Goal: Complete application form: Complete application form

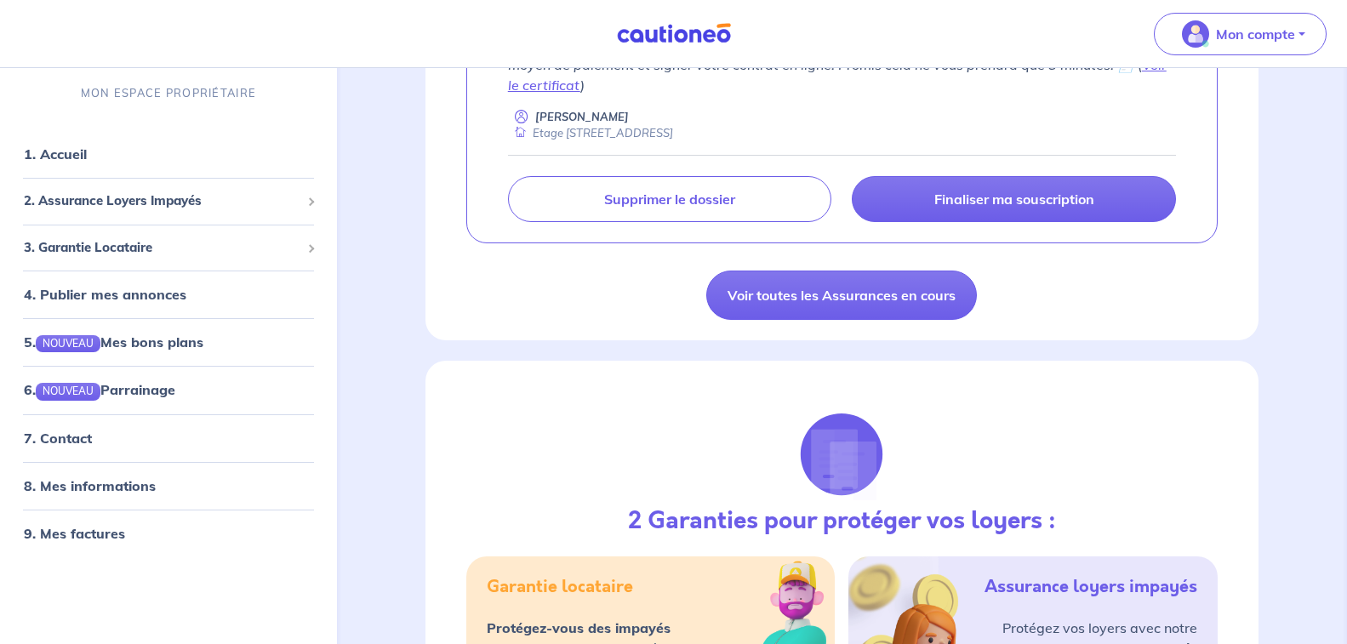
scroll to position [459, 0]
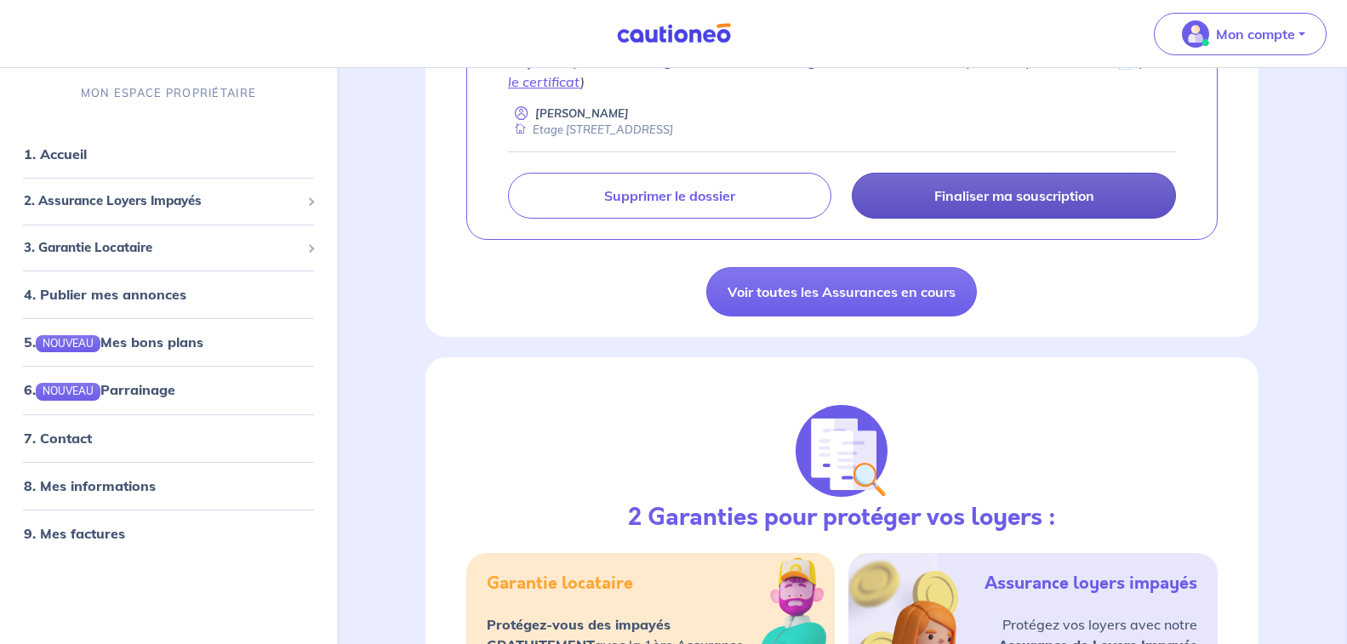
click at [1070, 186] on link "Finaliser ma souscription" at bounding box center [1014, 196] width 324 height 46
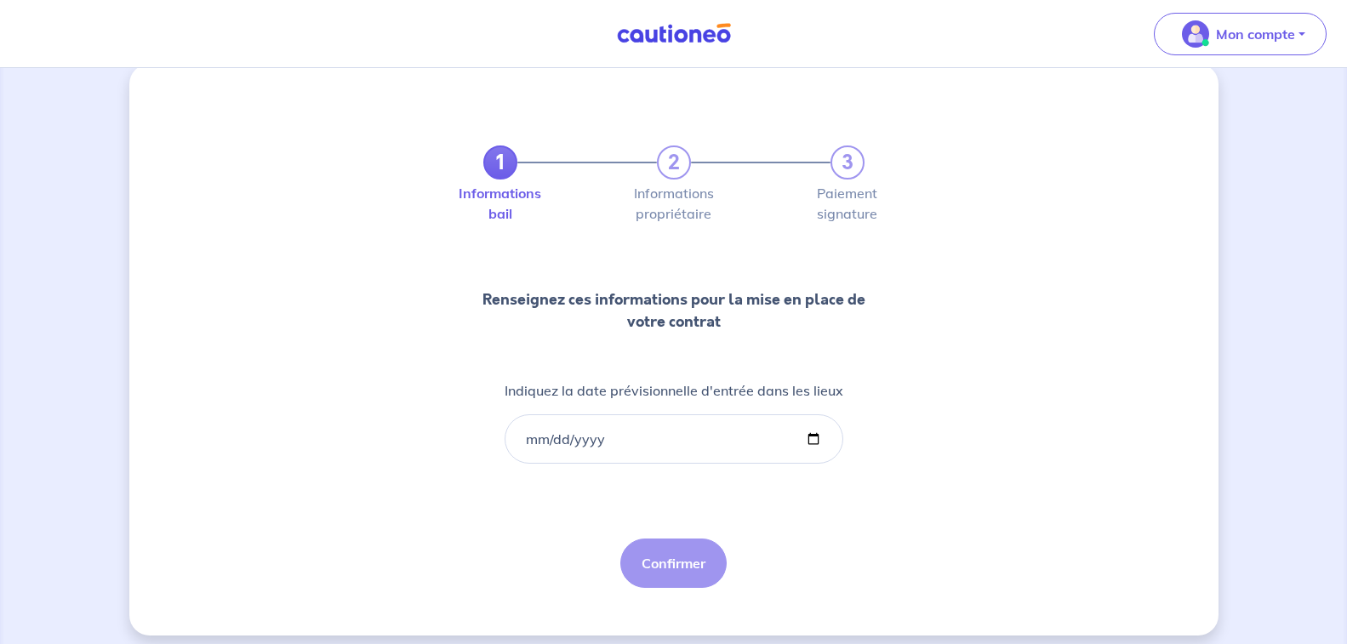
scroll to position [37, 0]
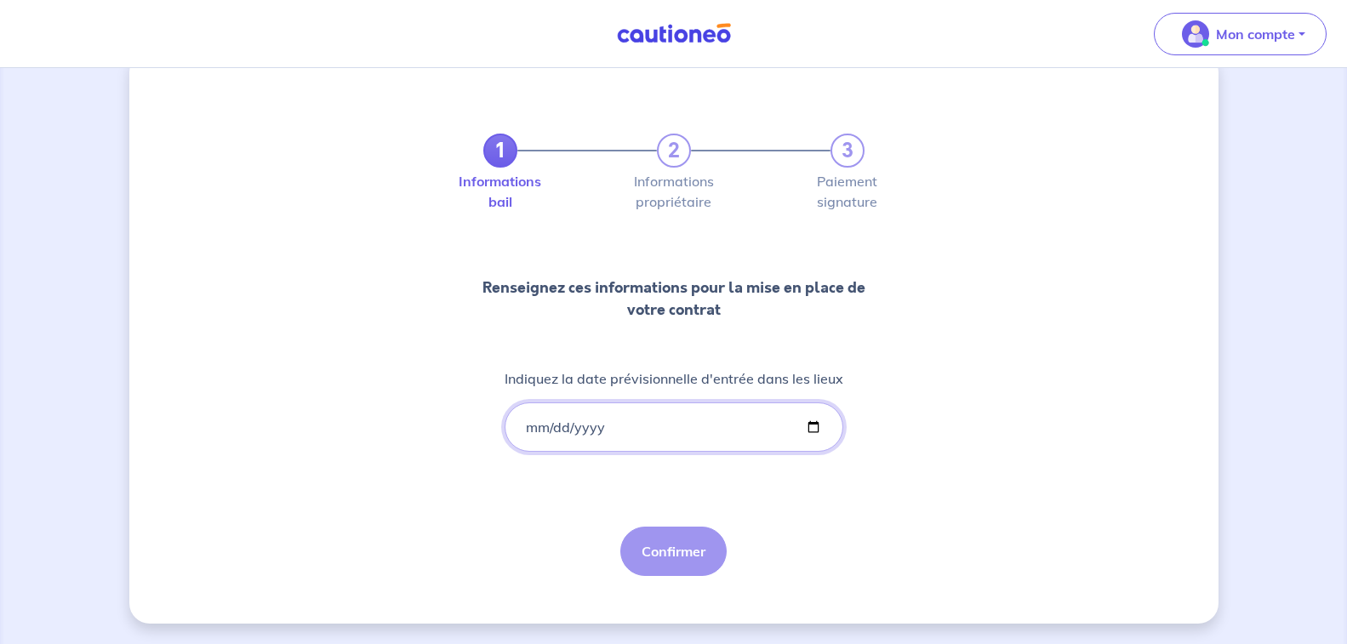
click at [610, 420] on input "Indiquez la date prévisionnelle d'entrée dans les lieux" at bounding box center [674, 427] width 339 height 49
click at [565, 423] on input "Indiquez la date prévisionnelle d'entrée dans les lieux" at bounding box center [674, 427] width 339 height 49
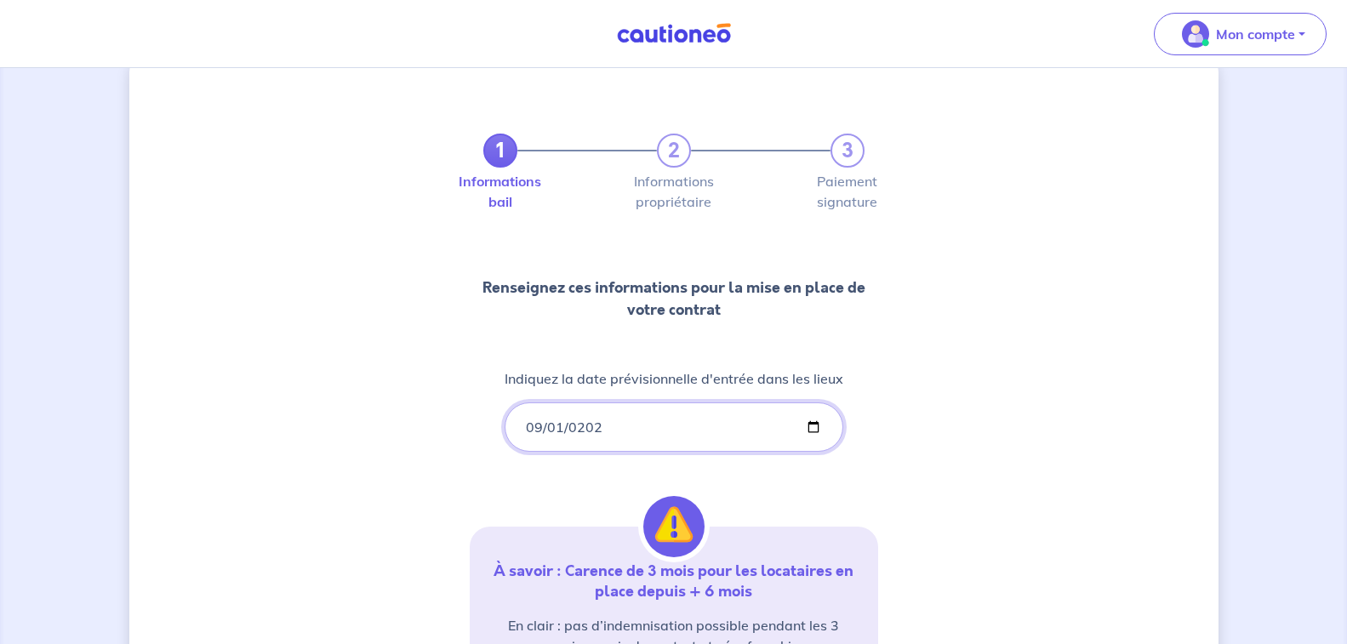
type input "2025-09-01"
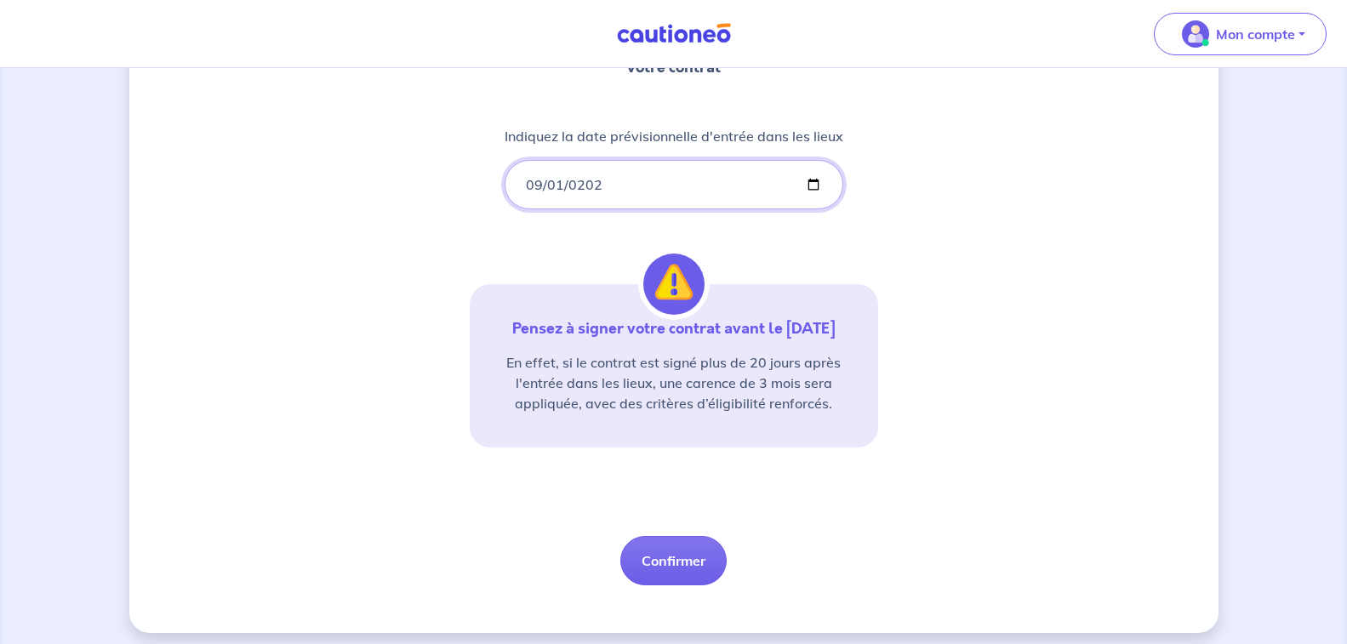
scroll to position [288, 0]
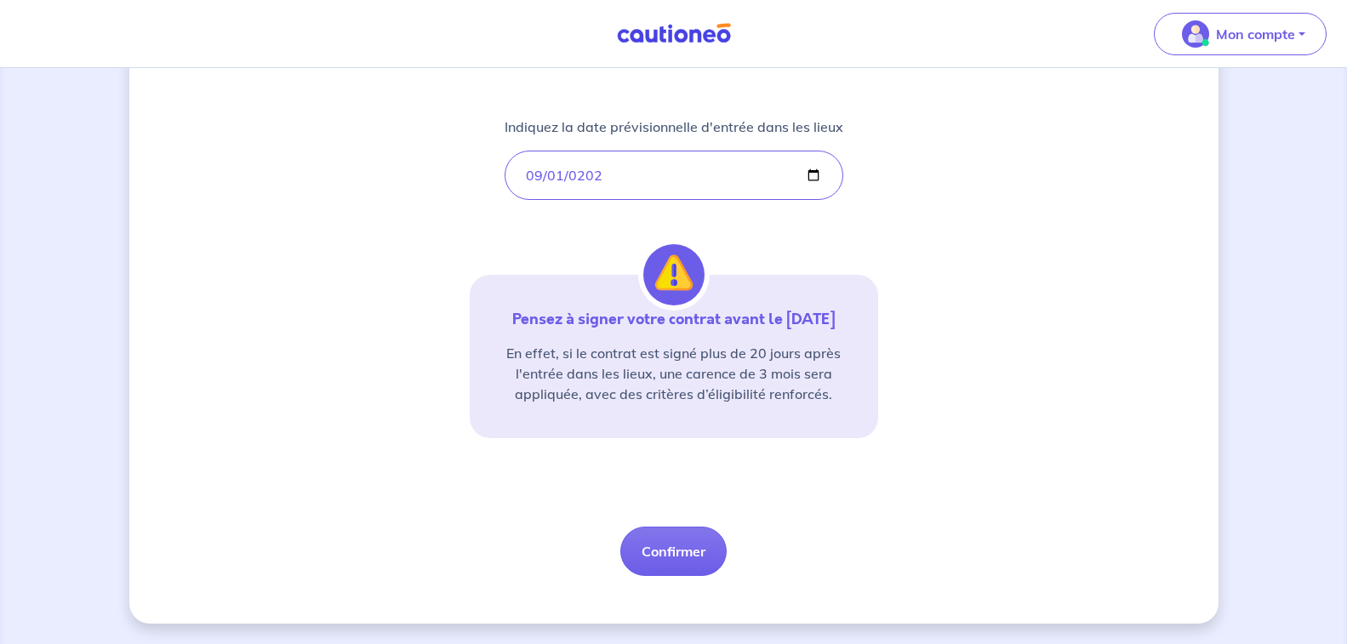
click at [594, 233] on div "1 2 3 Informations bail Informations propriétaire Paiement signature Renseignez…" at bounding box center [674, 208] width 408 height 735
click at [655, 555] on button "Confirmer" at bounding box center [673, 551] width 106 height 49
select select "FR"
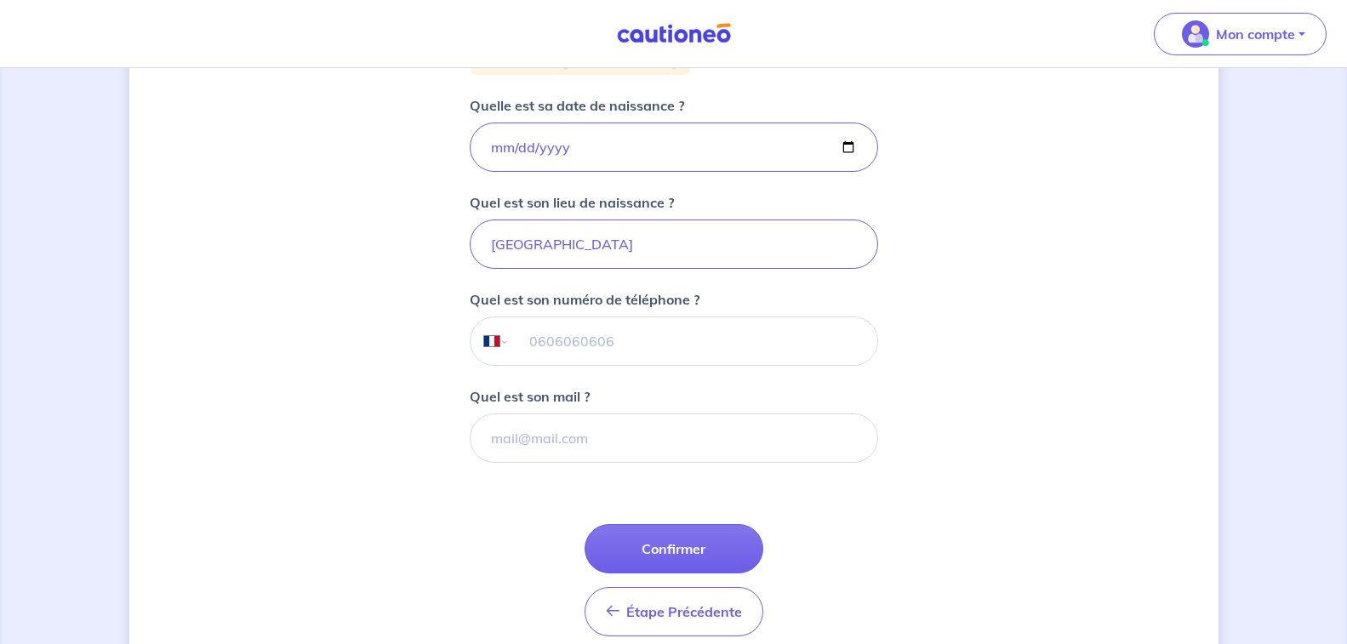
scroll to position [336, 0]
click at [670, 545] on button "Confirmer" at bounding box center [674, 546] width 179 height 49
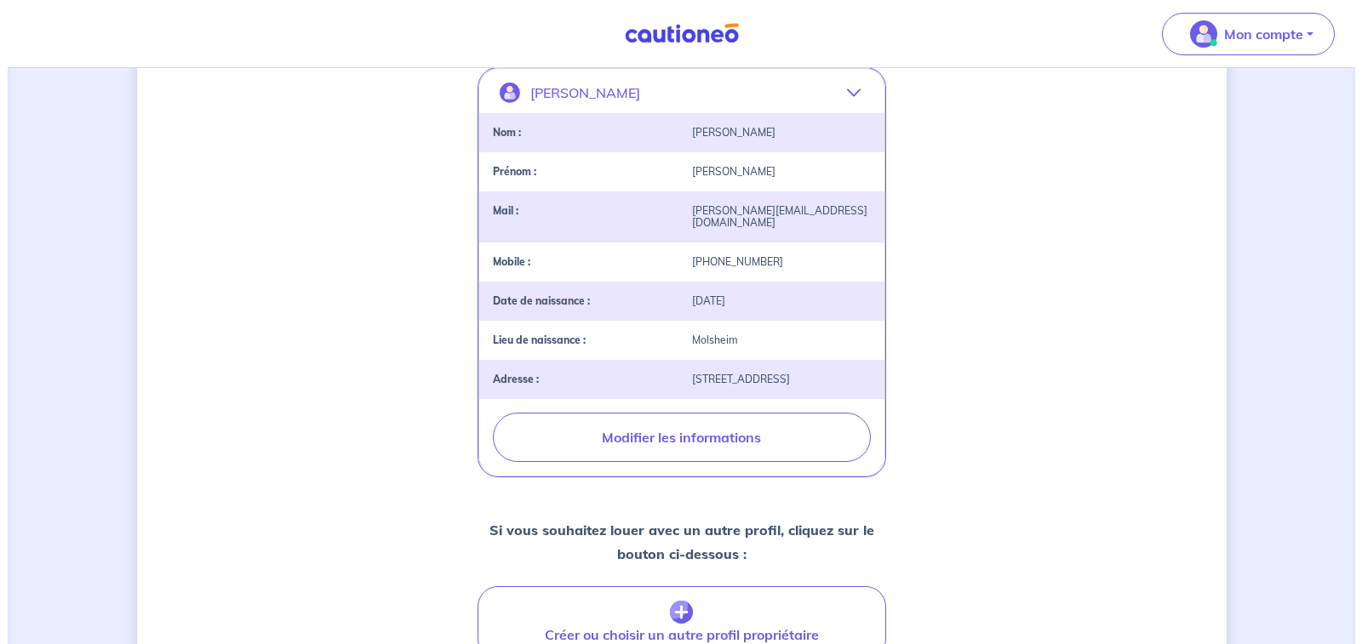
scroll to position [351, 0]
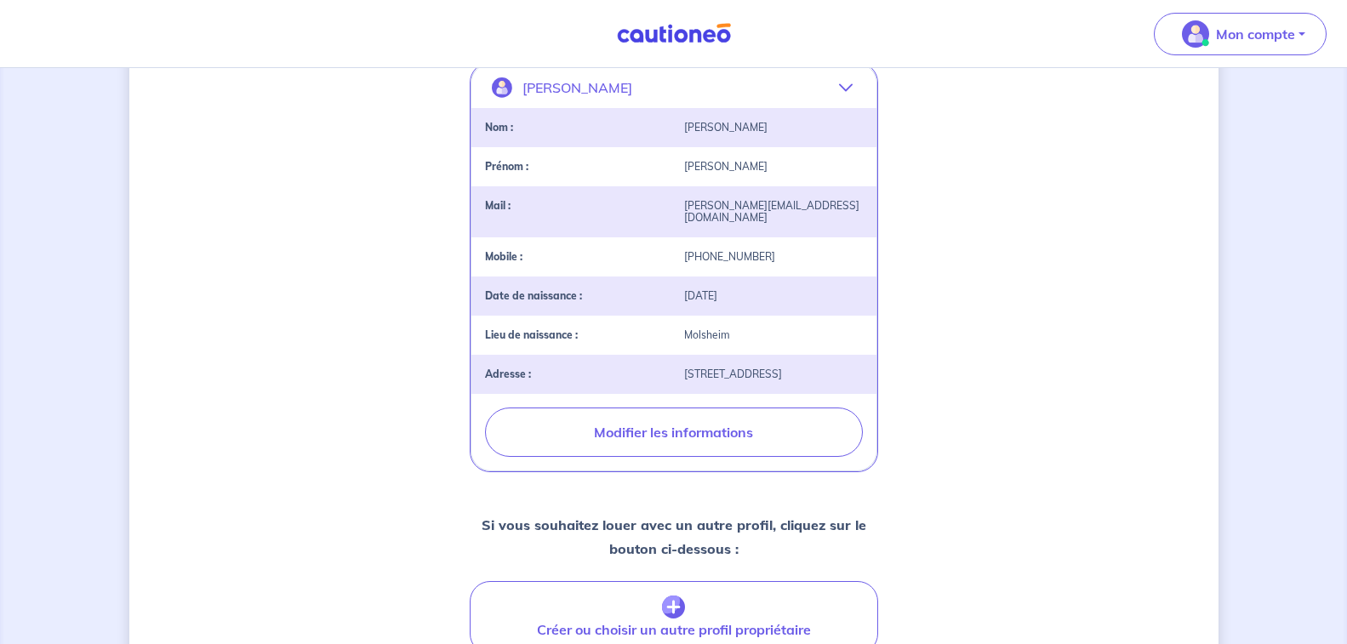
click at [761, 238] on div "Mobile : +33760619919" at bounding box center [673, 256] width 405 height 39
click at [757, 251] on div "+33760619919" at bounding box center [773, 257] width 199 height 12
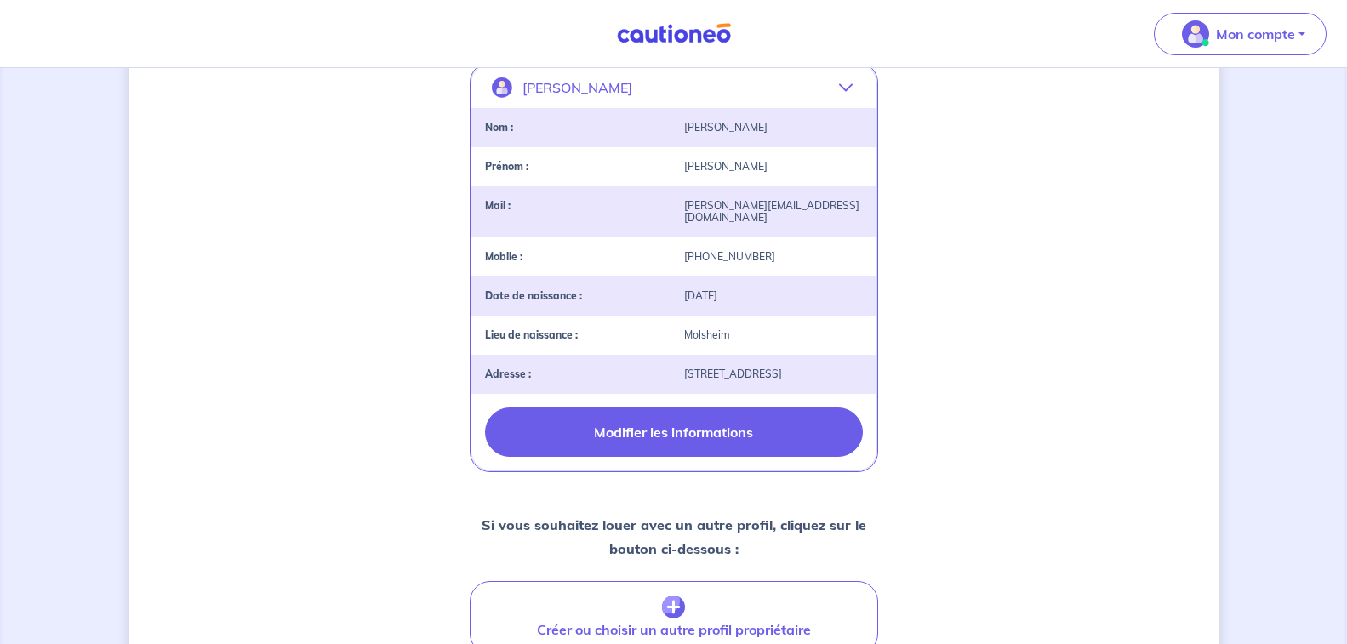
click at [677, 431] on button "Modifier les informations" at bounding box center [674, 432] width 378 height 49
select select "FR"
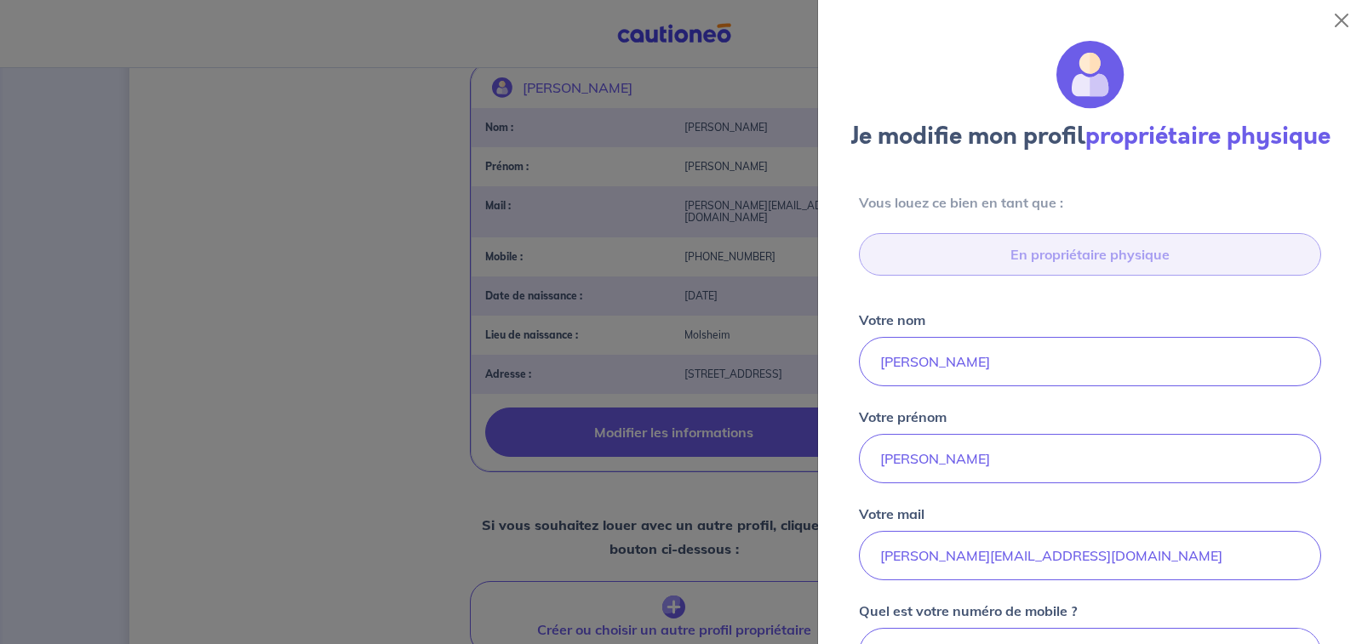
type input "[STREET_ADDRESS]"
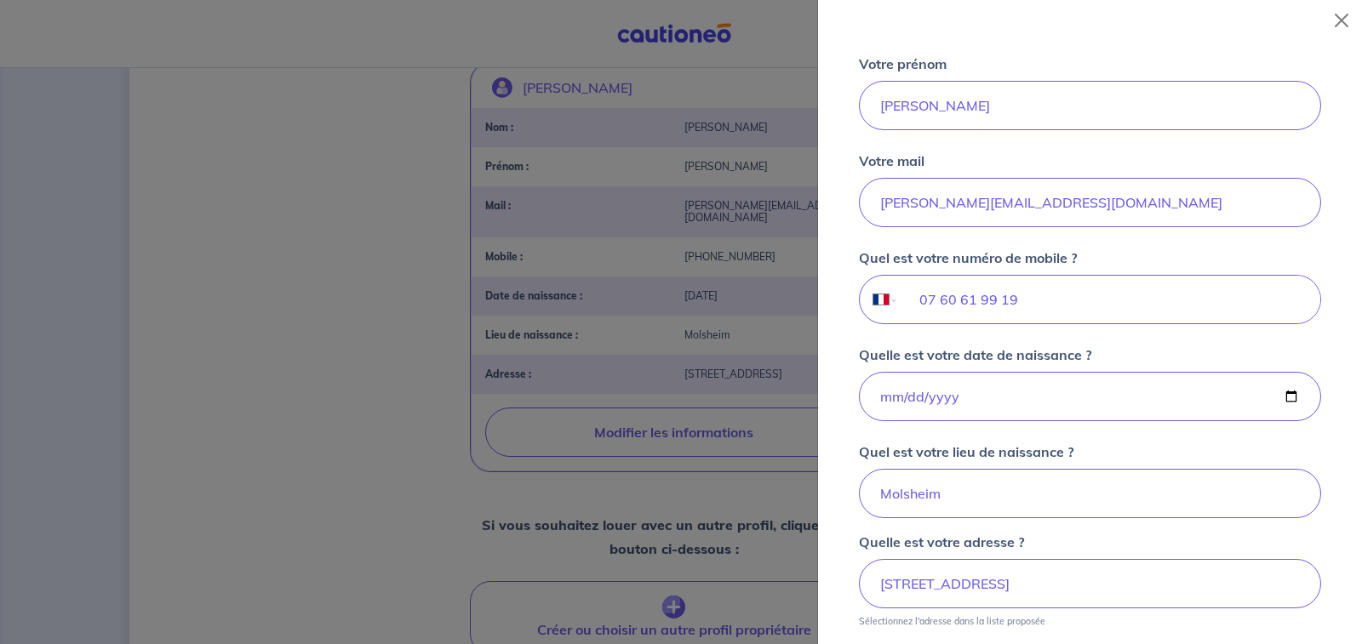
scroll to position [348, 0]
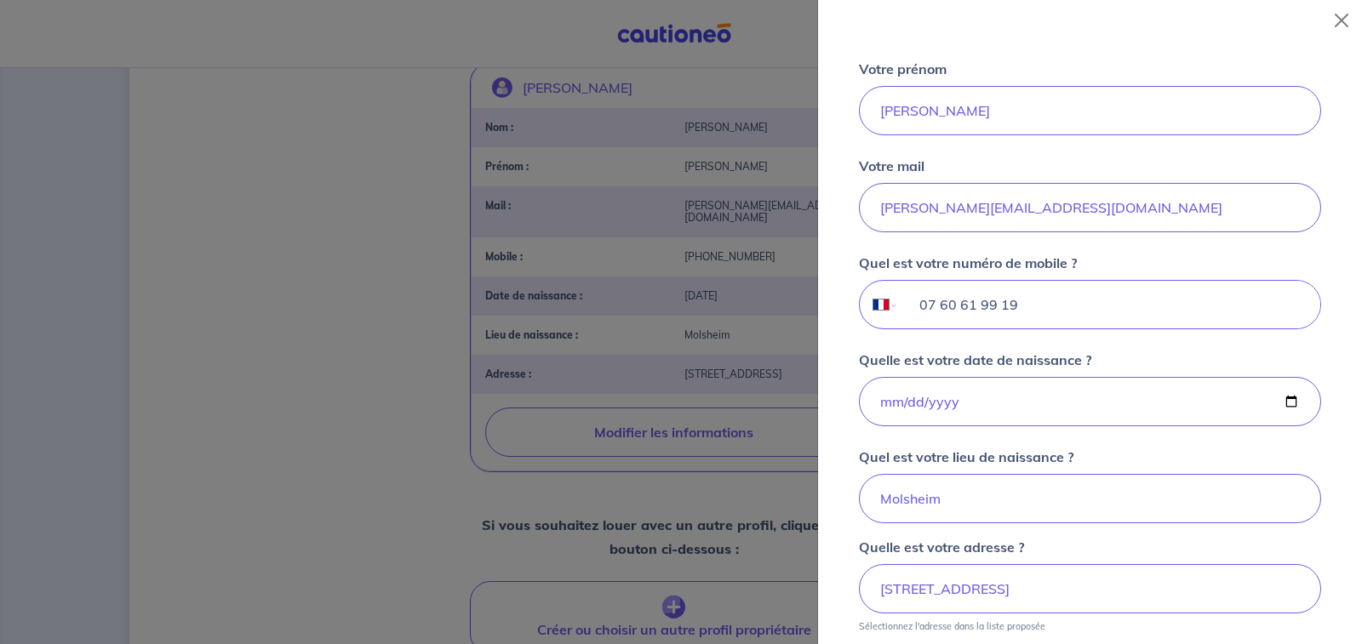
click at [1016, 305] on input "07 60 61 99 19" at bounding box center [1109, 305] width 421 height 48
type input "0"
type input "07 44 79 71 17"
click at [1129, 350] on div "Quelle est votre date de naissance ? 1954-11-12" at bounding box center [1090, 388] width 462 height 77
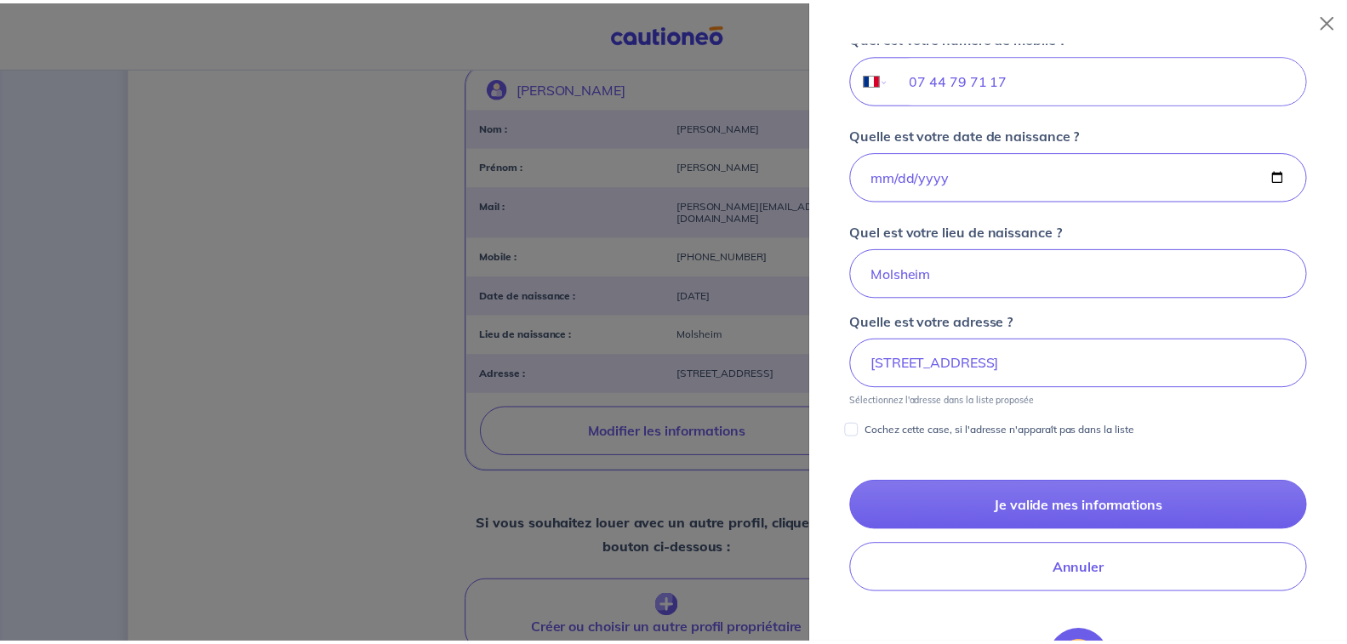
scroll to position [578, 0]
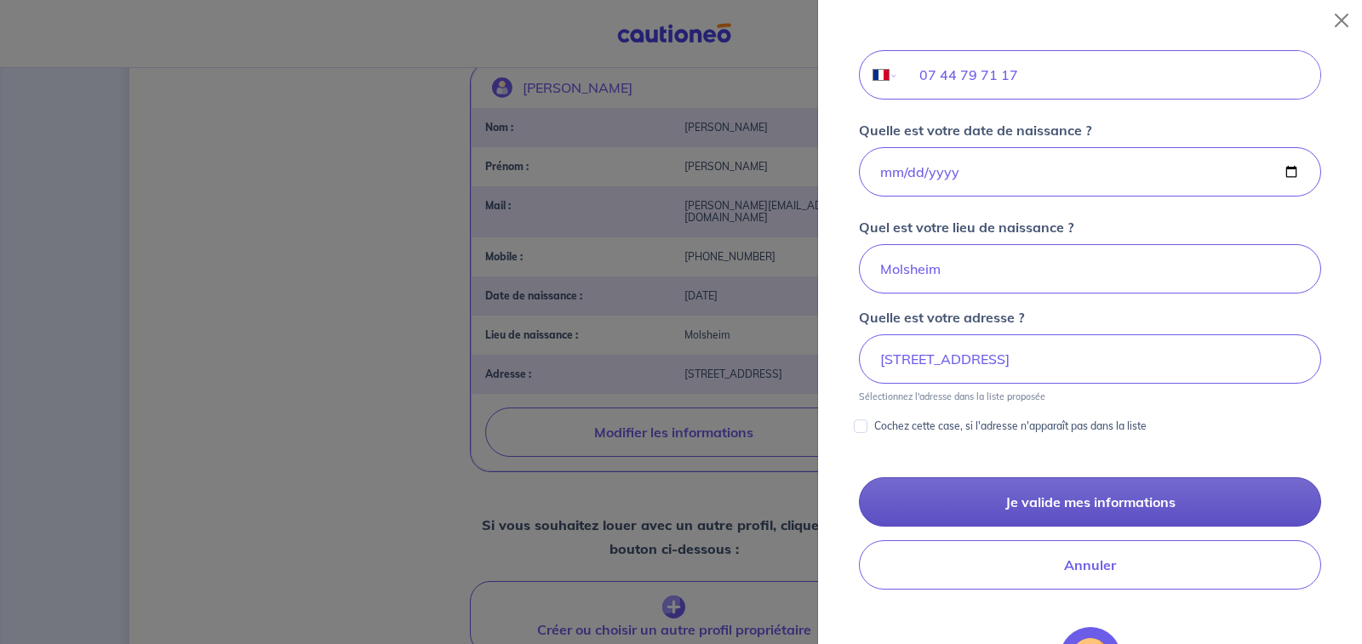
click at [1165, 499] on button "Je valide mes informations" at bounding box center [1090, 501] width 462 height 49
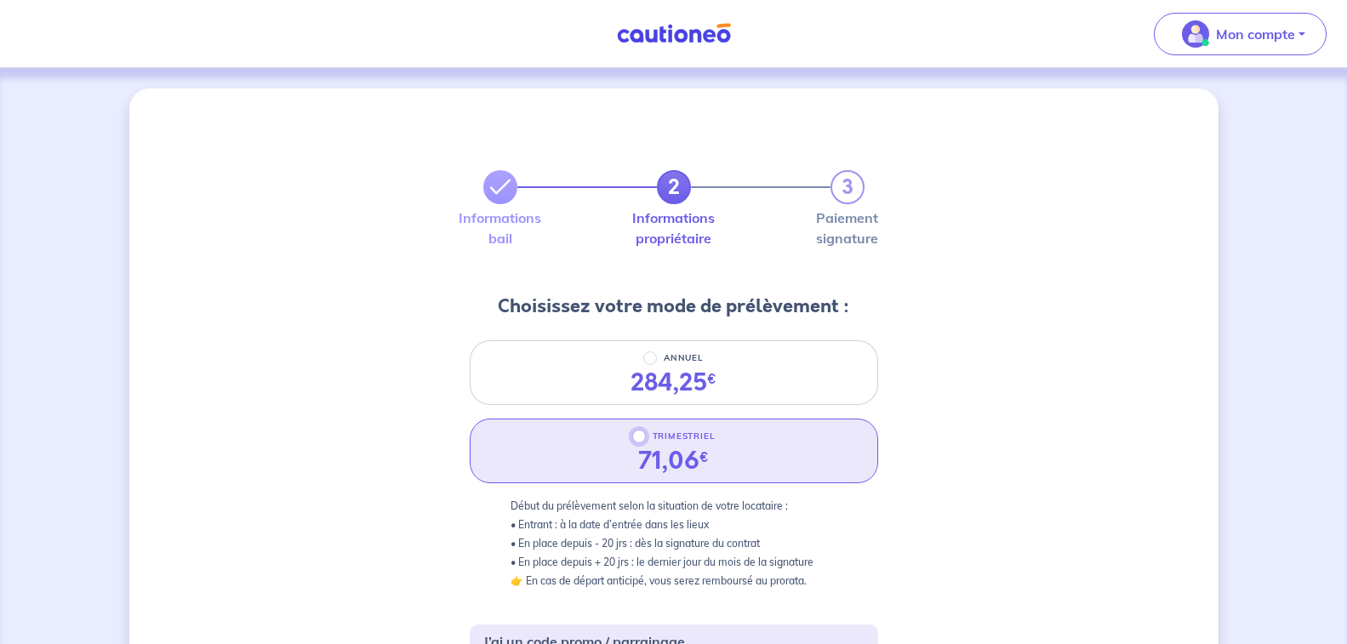
click at [638, 431] on input "TRIMESTRIEL" at bounding box center [639, 437] width 14 height 14
radio input "true"
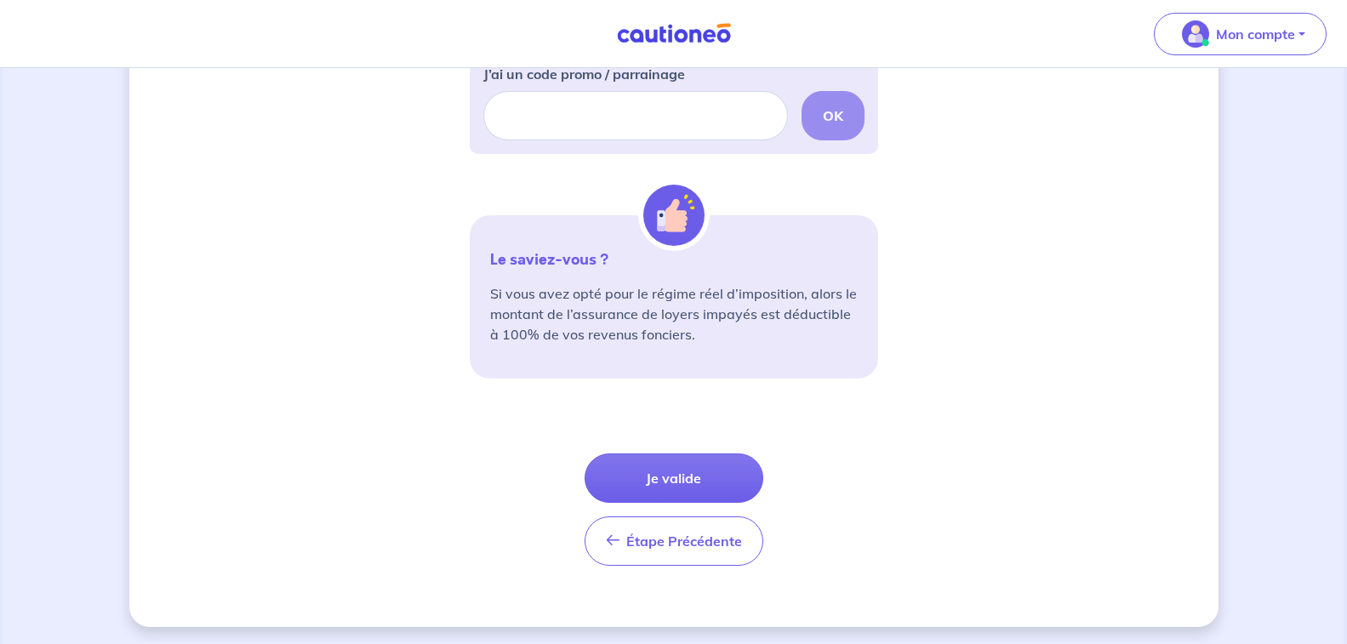
scroll to position [571, 0]
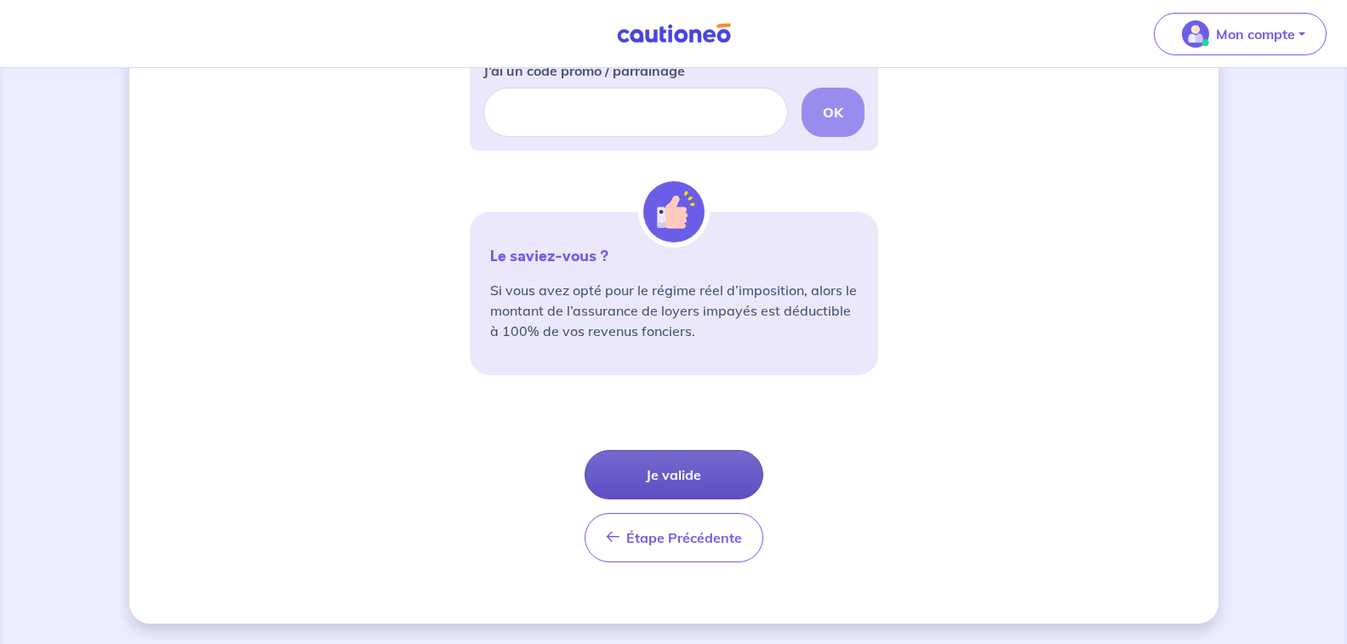
click at [695, 476] on button "Je valide" at bounding box center [674, 474] width 179 height 49
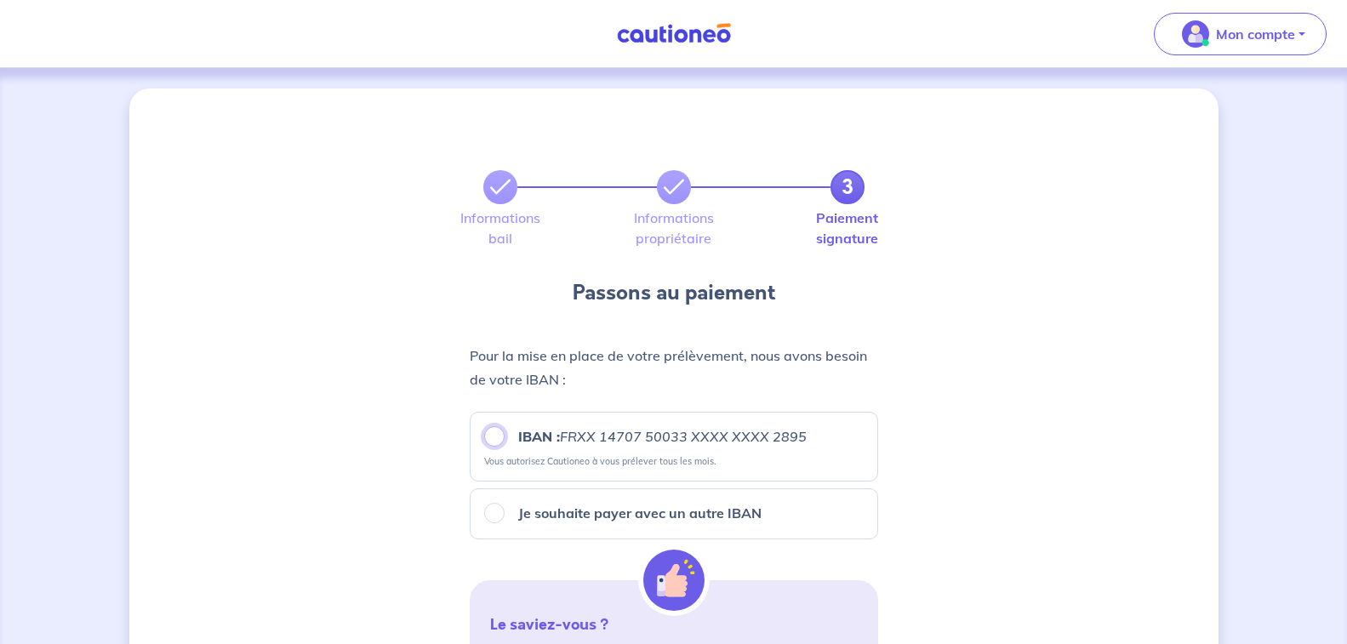
click at [491, 429] on input "IBAN : FRXX 14707 50033 XXXX XXXX 2895" at bounding box center [494, 436] width 20 height 20
radio input "true"
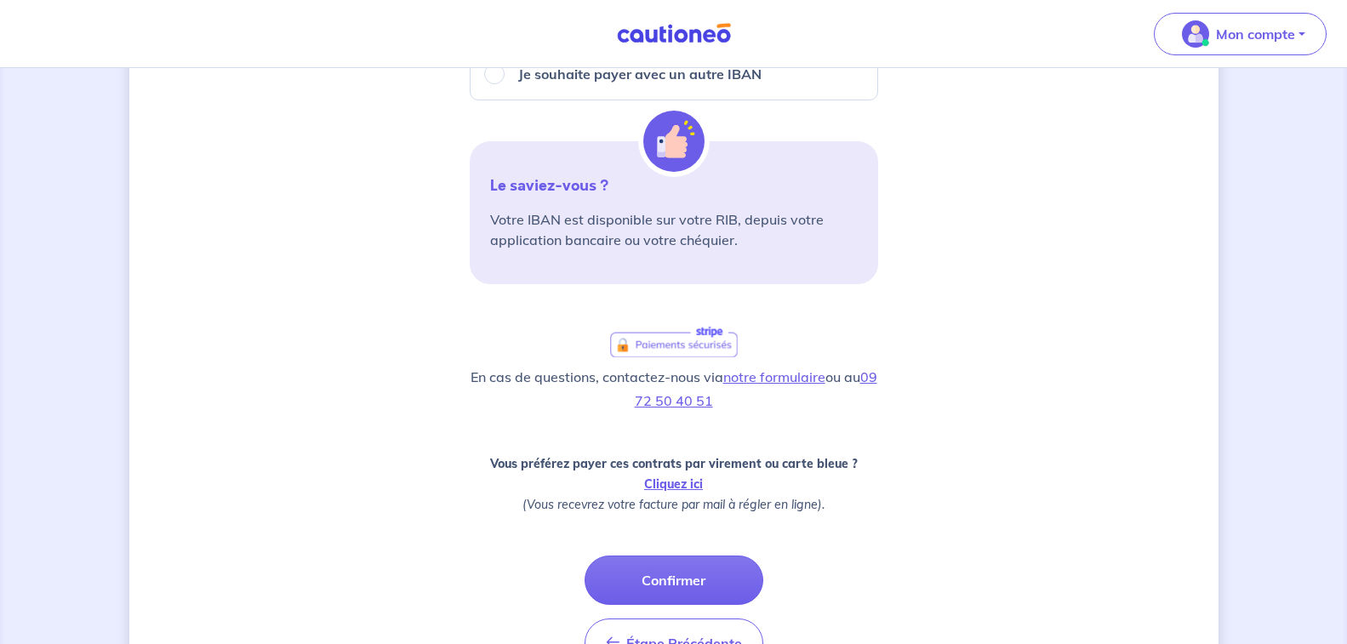
scroll to position [441, 0]
click at [668, 577] on button "Confirmer" at bounding box center [674, 578] width 179 height 49
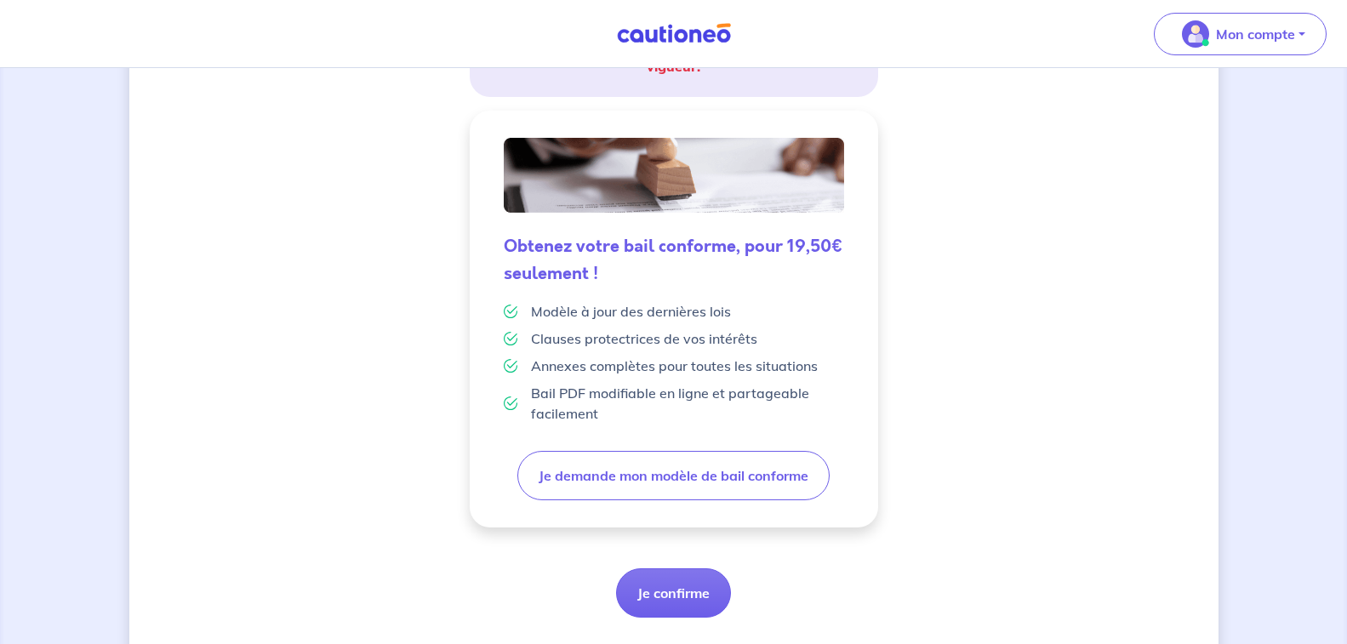
scroll to position [388, 0]
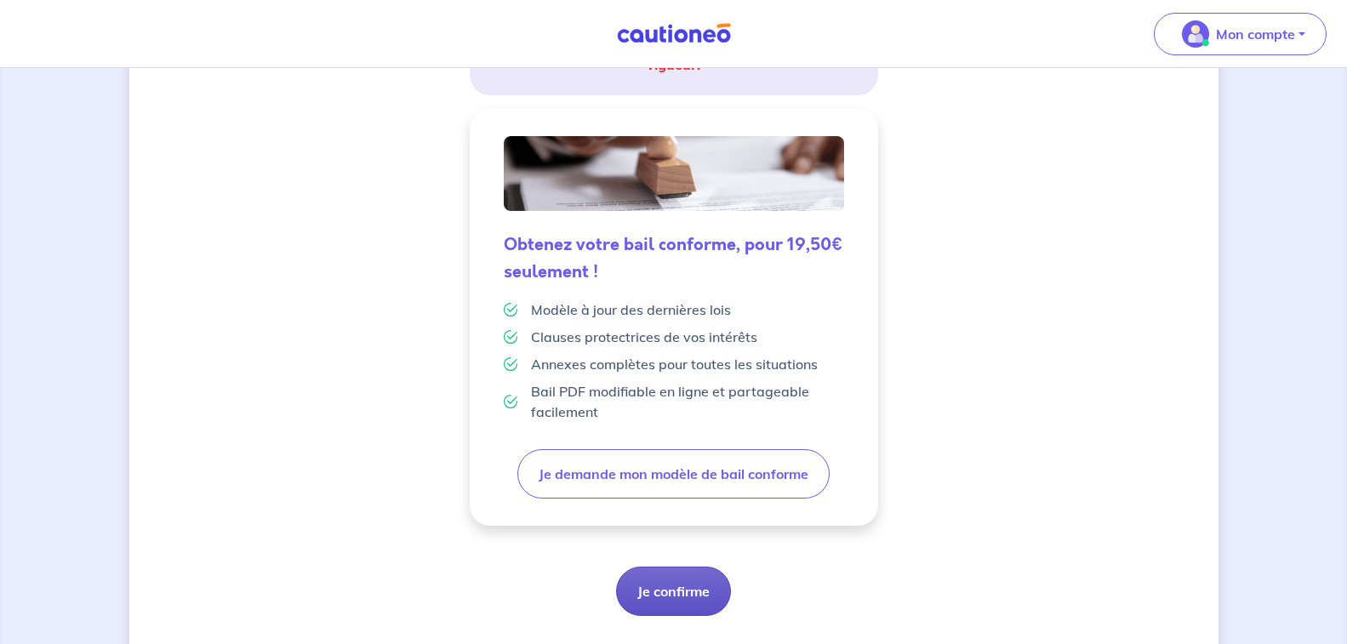
click at [653, 590] on button "Je confirme" at bounding box center [673, 591] width 115 height 49
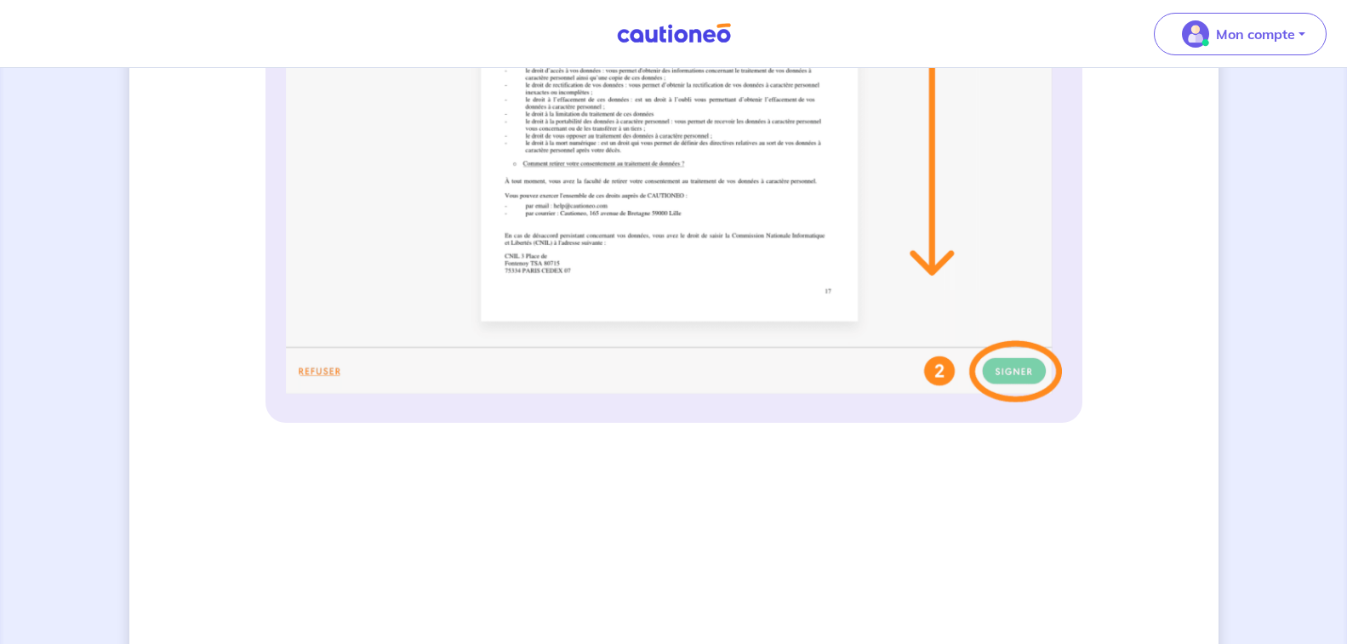
scroll to position [767, 0]
click at [1012, 371] on img at bounding box center [674, 68] width 776 height 676
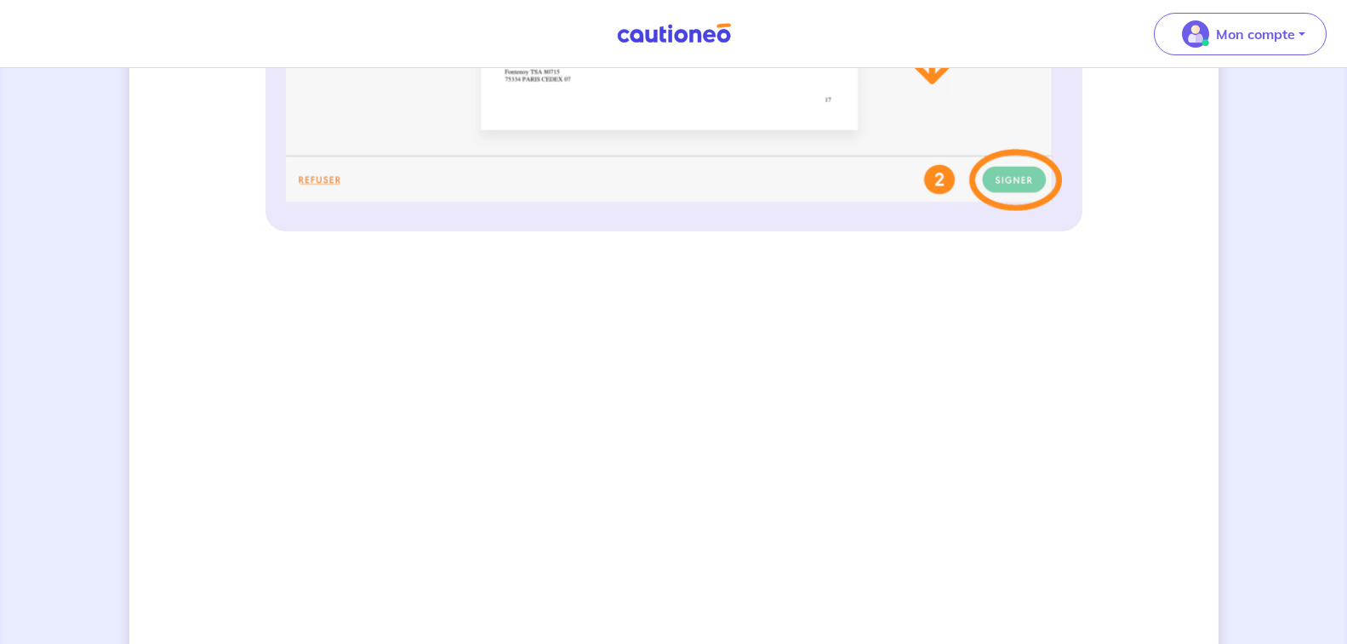
scroll to position [968, 0]
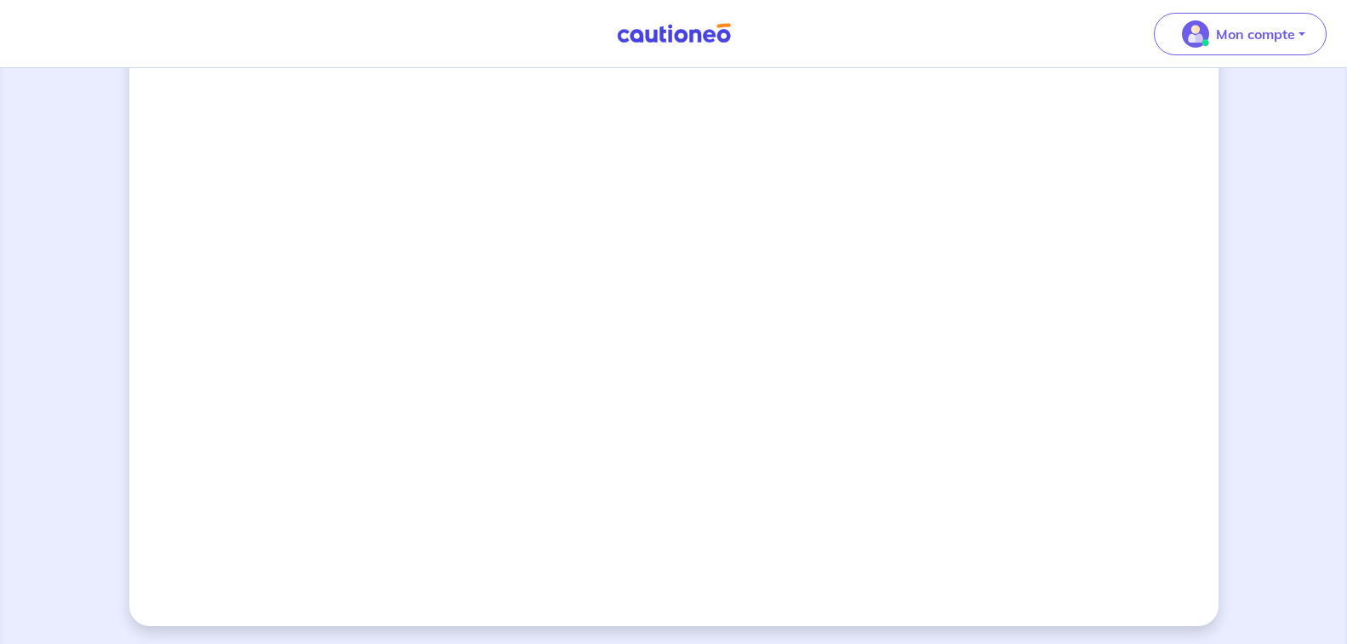
scroll to position [1487, 0]
click at [1243, 33] on p "Mon compte" at bounding box center [1255, 34] width 79 height 20
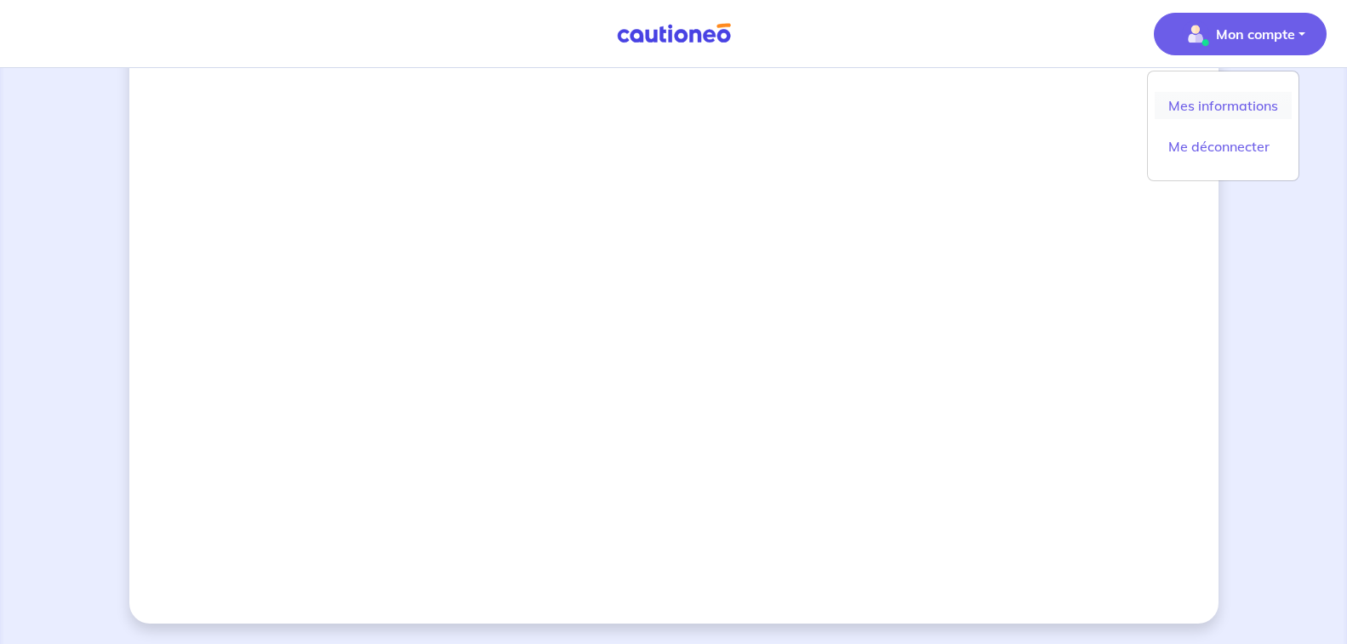
click at [1250, 101] on link "Mes informations" at bounding box center [1223, 105] width 137 height 27
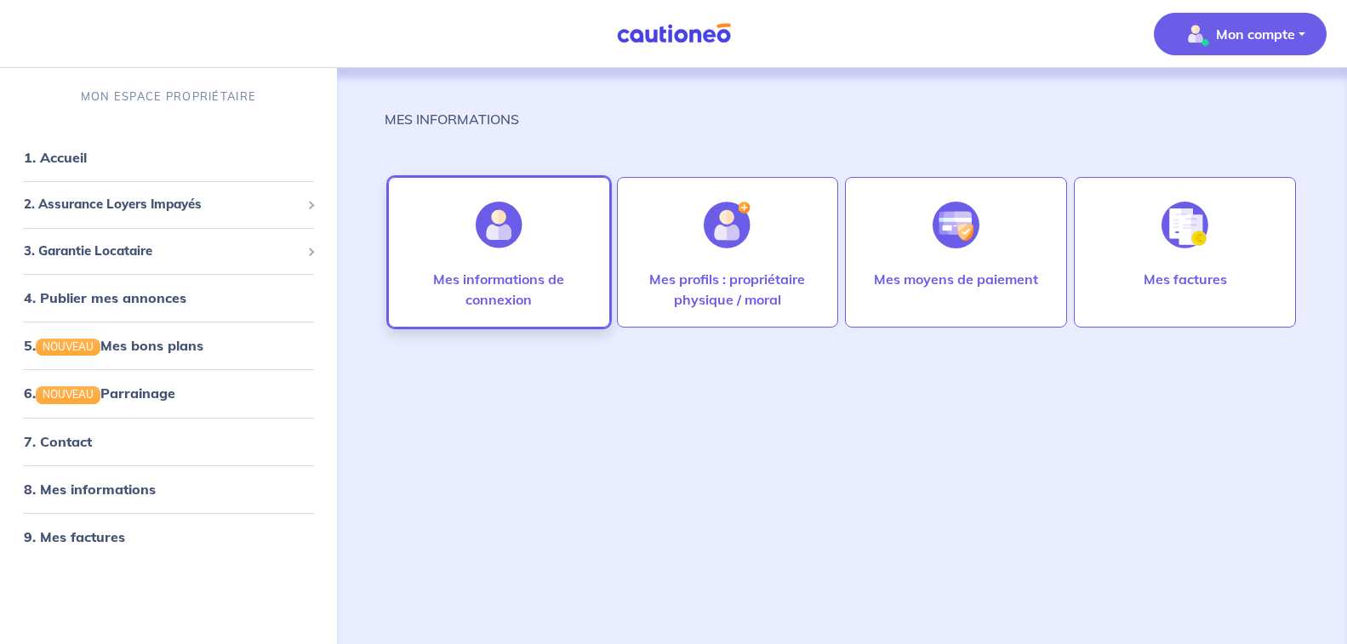
click at [490, 234] on img at bounding box center [499, 225] width 47 height 47
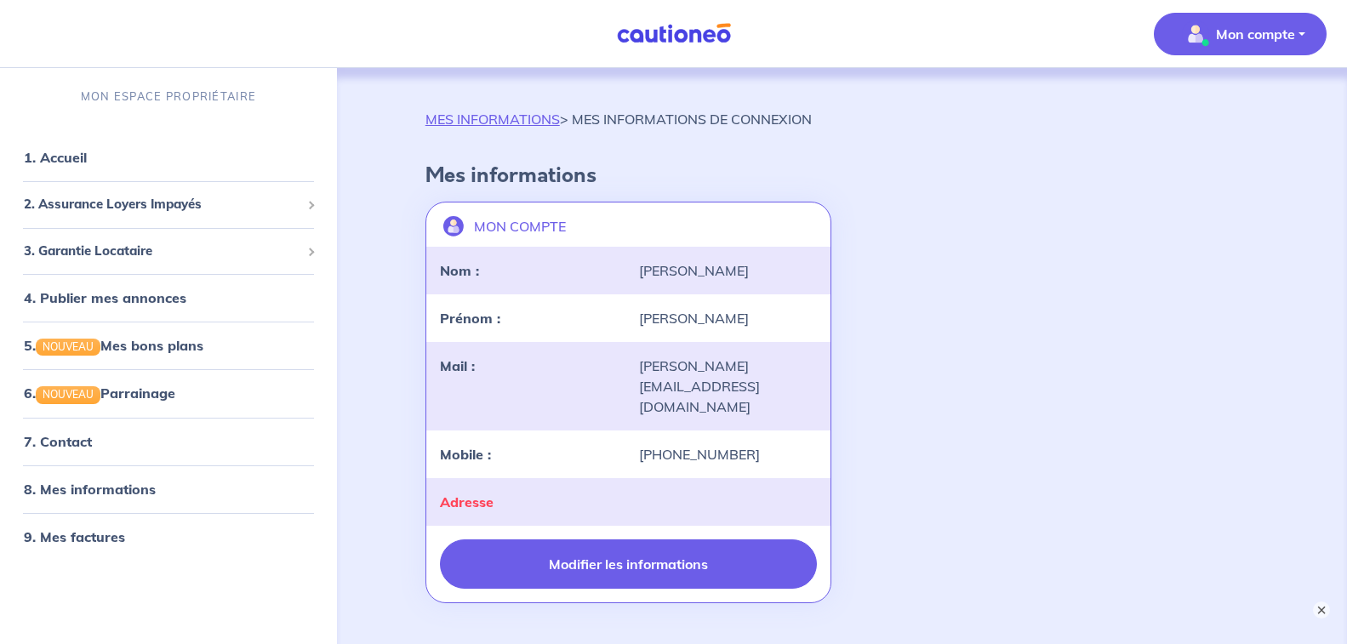
click at [624, 540] on button "Modifier les informations" at bounding box center [629, 564] width 378 height 49
select select "FR"
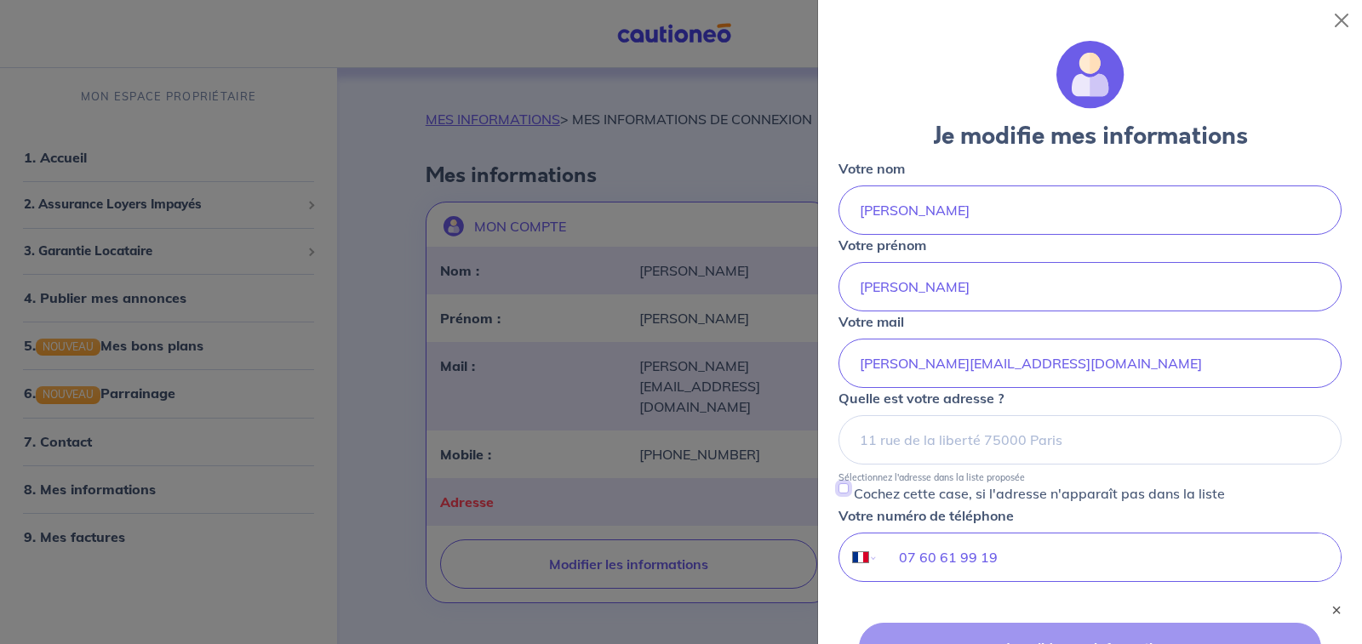
click at [840, 483] on input "Cochez cette case, si l'adresse n'apparaît pas dans la liste" at bounding box center [843, 488] width 10 height 10
checkbox input "true"
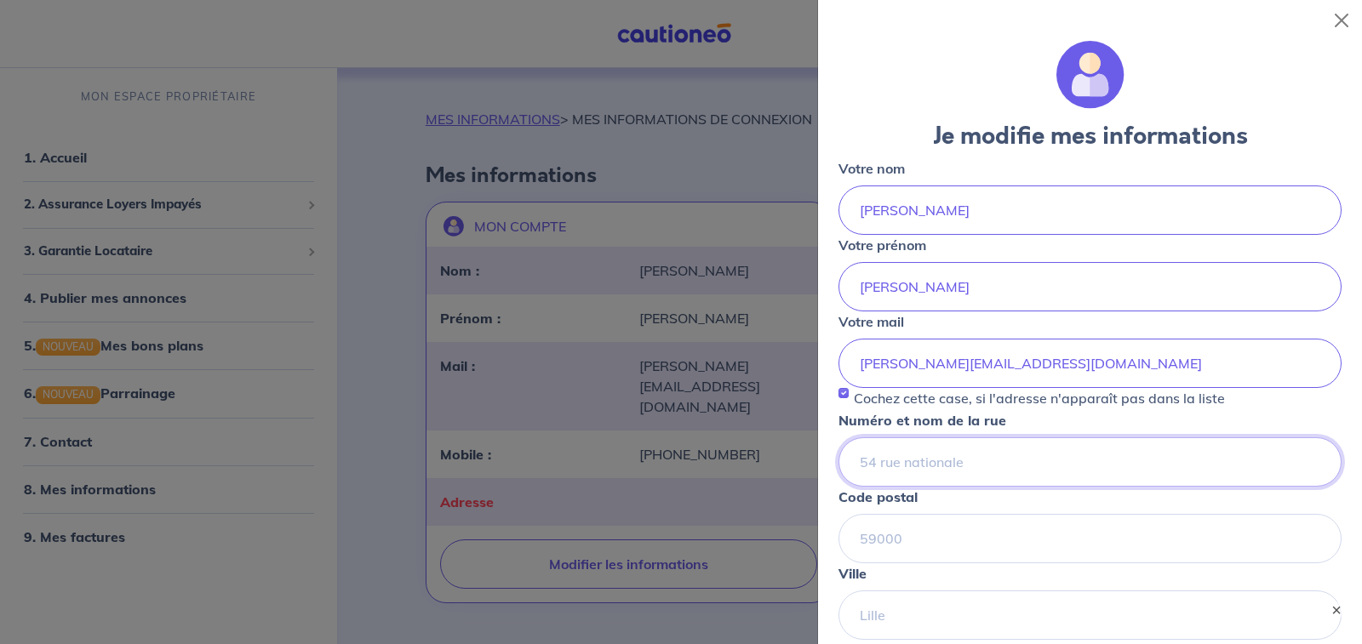
click at [974, 464] on input "Numéro et nom de la rue" at bounding box center [1089, 461] width 503 height 49
click at [650, 525] on div at bounding box center [681, 322] width 1362 height 644
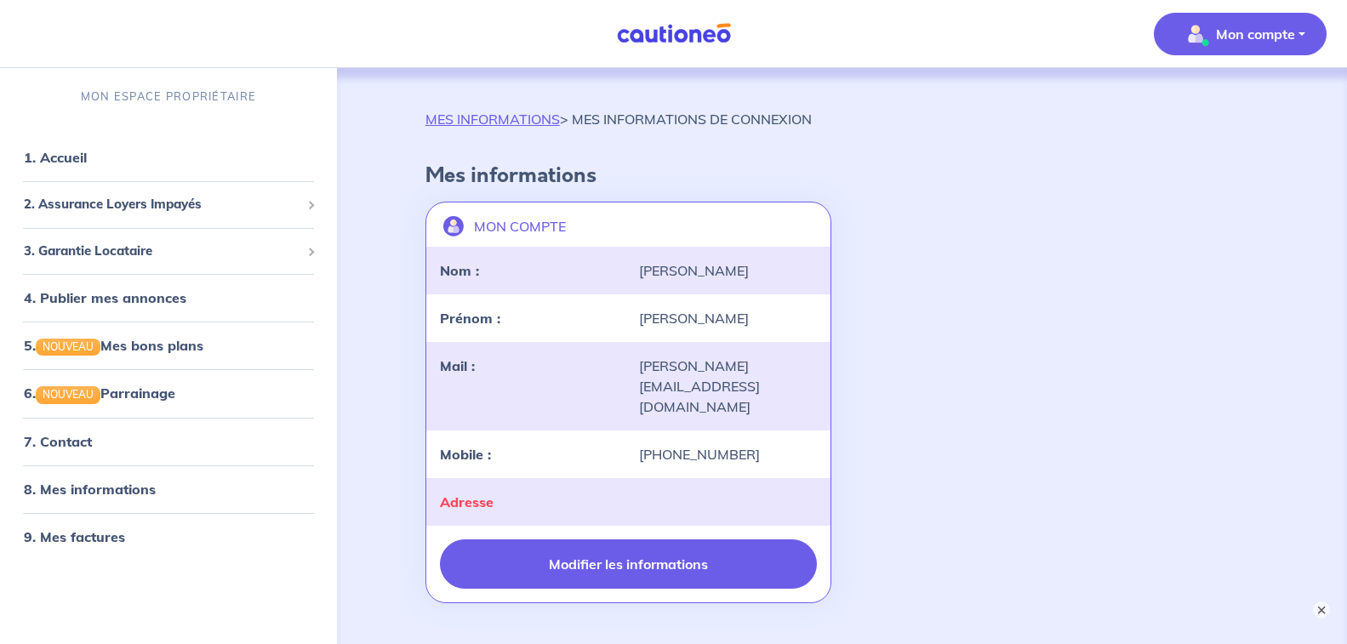
click at [629, 540] on button "Modifier les informations" at bounding box center [629, 564] width 378 height 49
select select "FR"
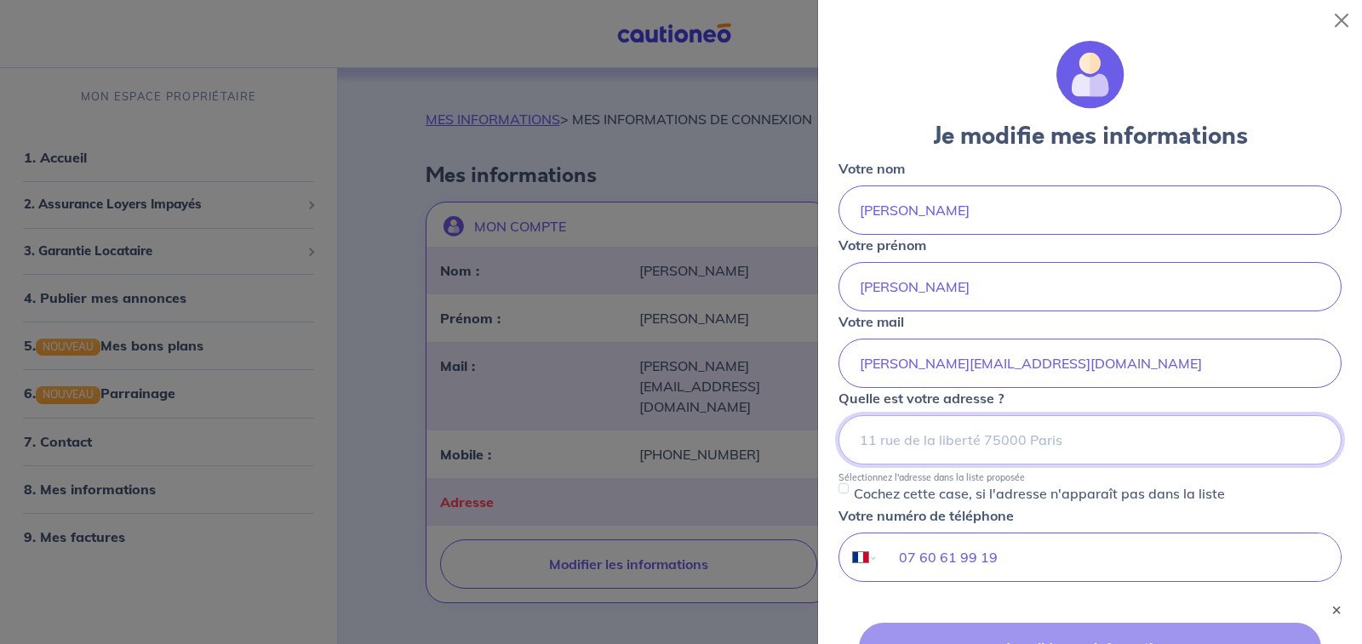
click at [1079, 443] on input at bounding box center [1089, 439] width 503 height 49
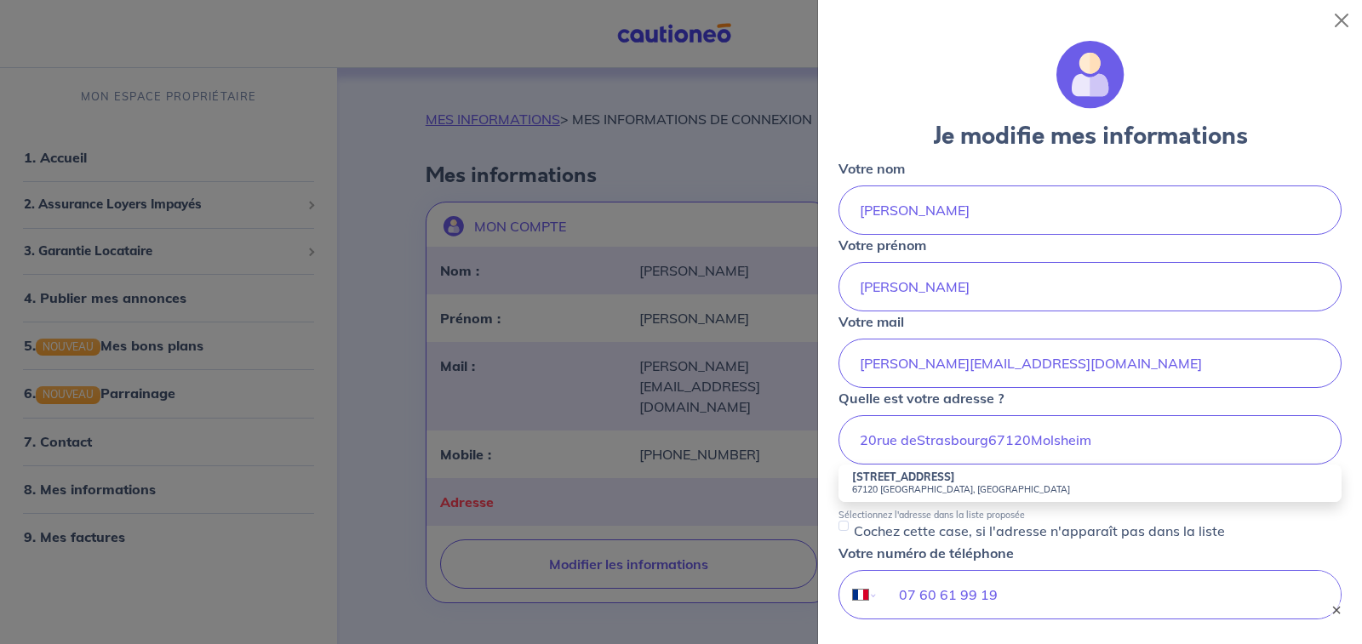
click at [1191, 491] on small "67120 Molsheim, France" at bounding box center [1090, 489] width 476 height 12
type input "20 Rue de Strasbourg, 67120 Molsheim, France"
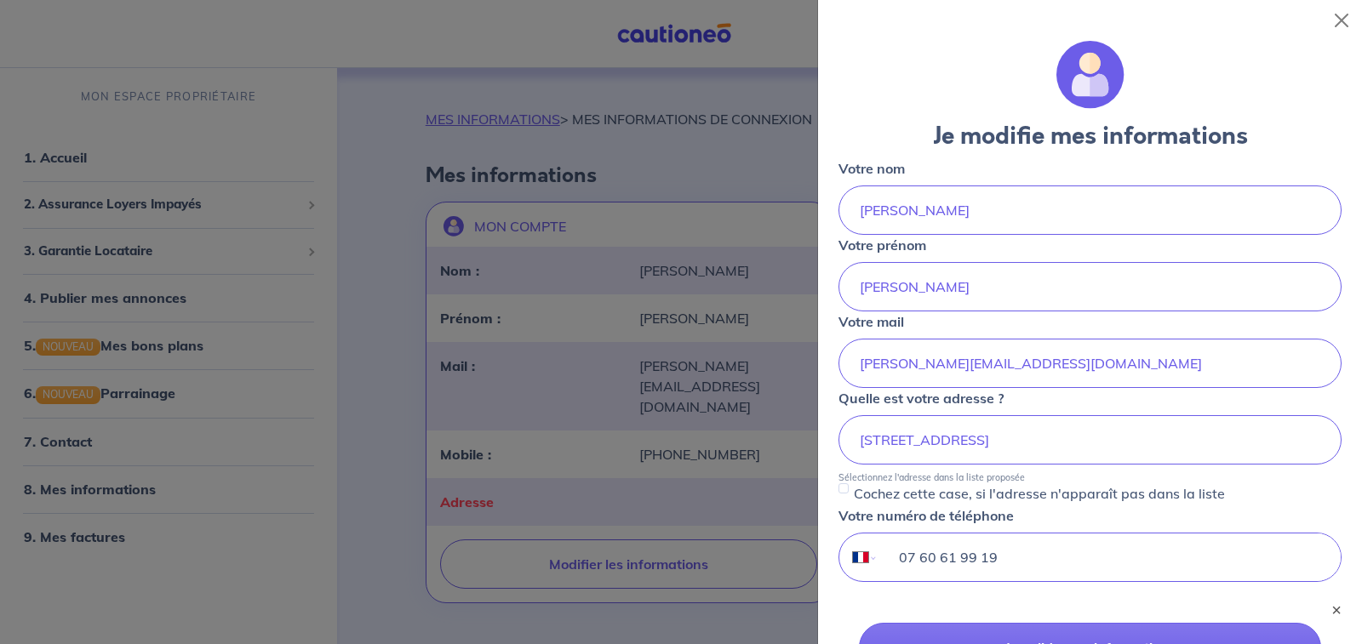
click at [999, 558] on input "07 60 61 99 19" at bounding box center [1109, 558] width 462 height 48
type input "0"
type input "07 44 79 71 17"
click at [1156, 597] on form "Je modifie mes informations Votre nom ROHDE Votre prénom Bernard Votre mail ber…" at bounding box center [1089, 487] width 503 height 892
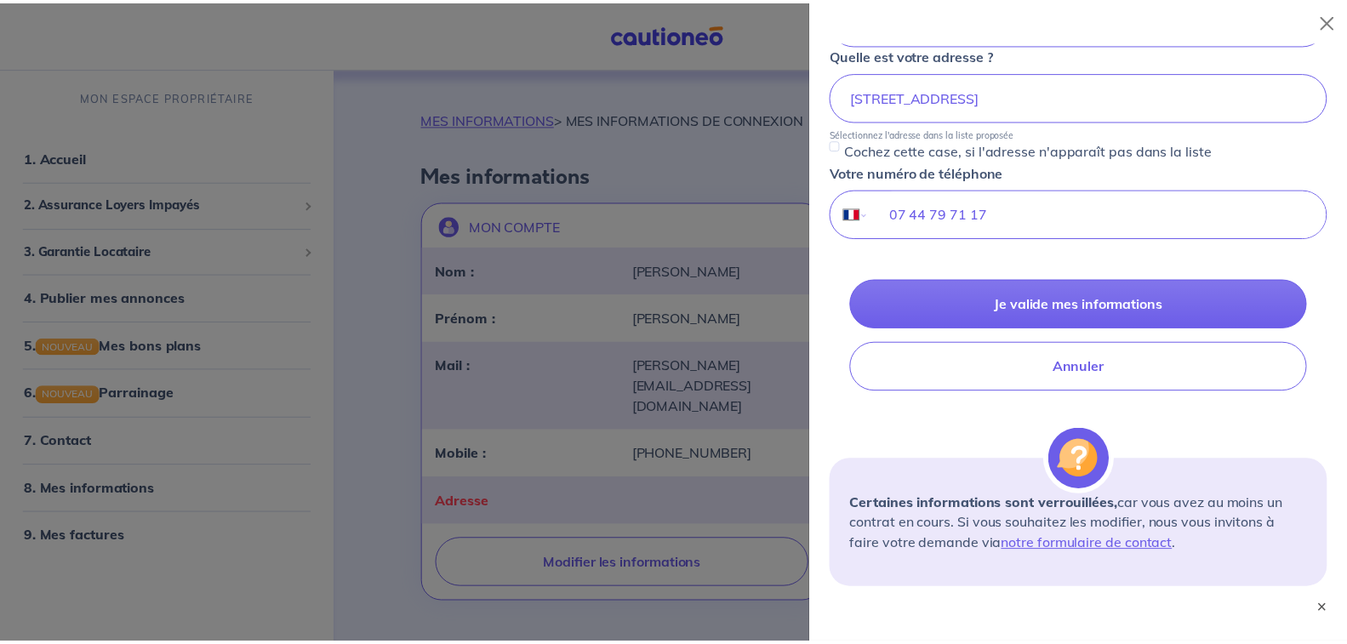
scroll to position [334, 0]
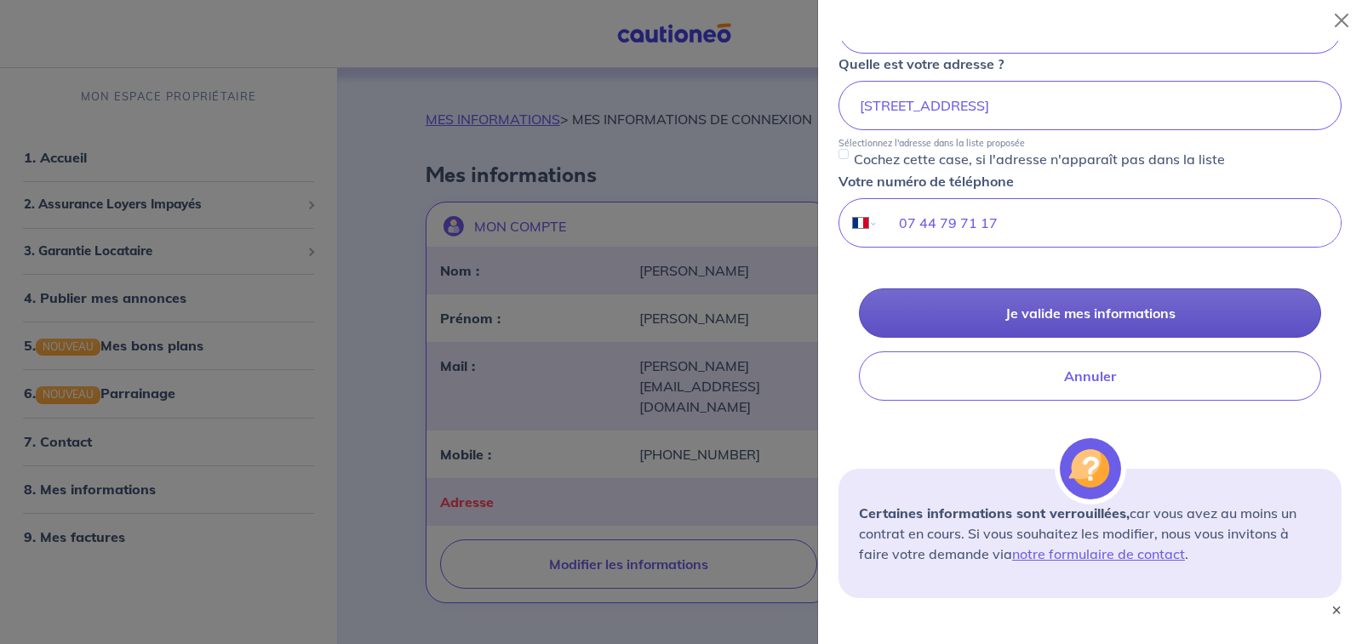
click at [1107, 311] on button "Je valide mes informations" at bounding box center [1090, 312] width 462 height 49
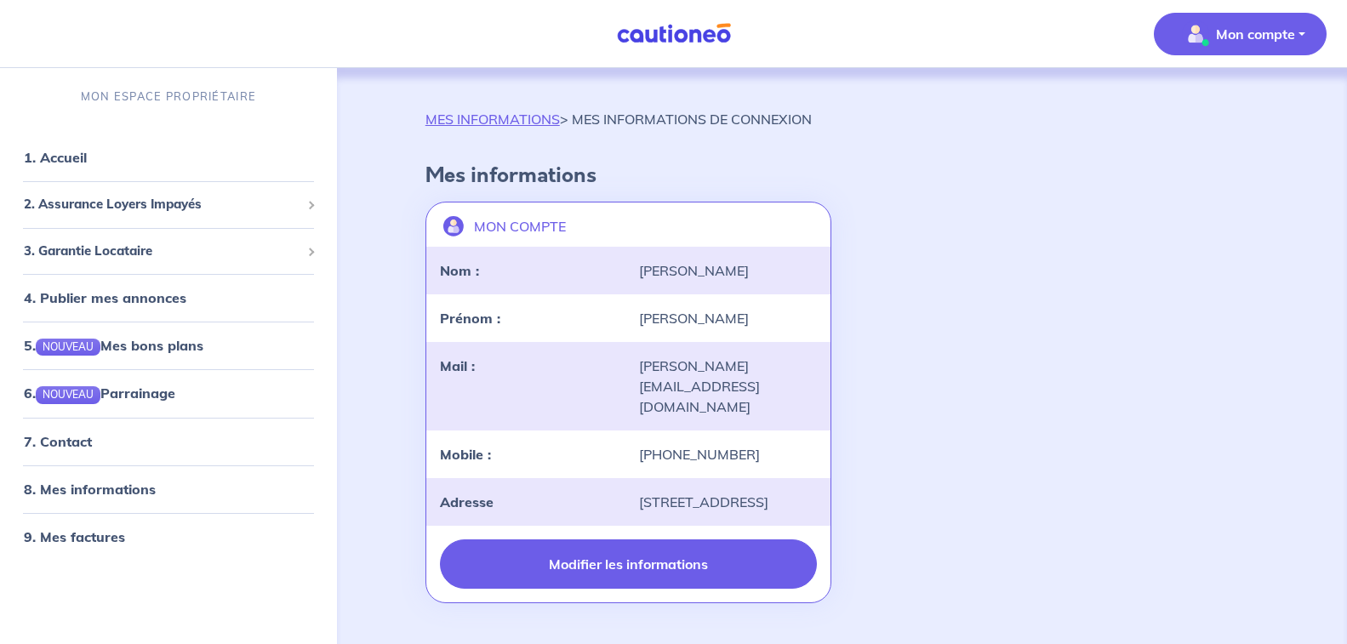
click at [733, 540] on button "Modifier les informations" at bounding box center [629, 564] width 378 height 49
select select "FR"
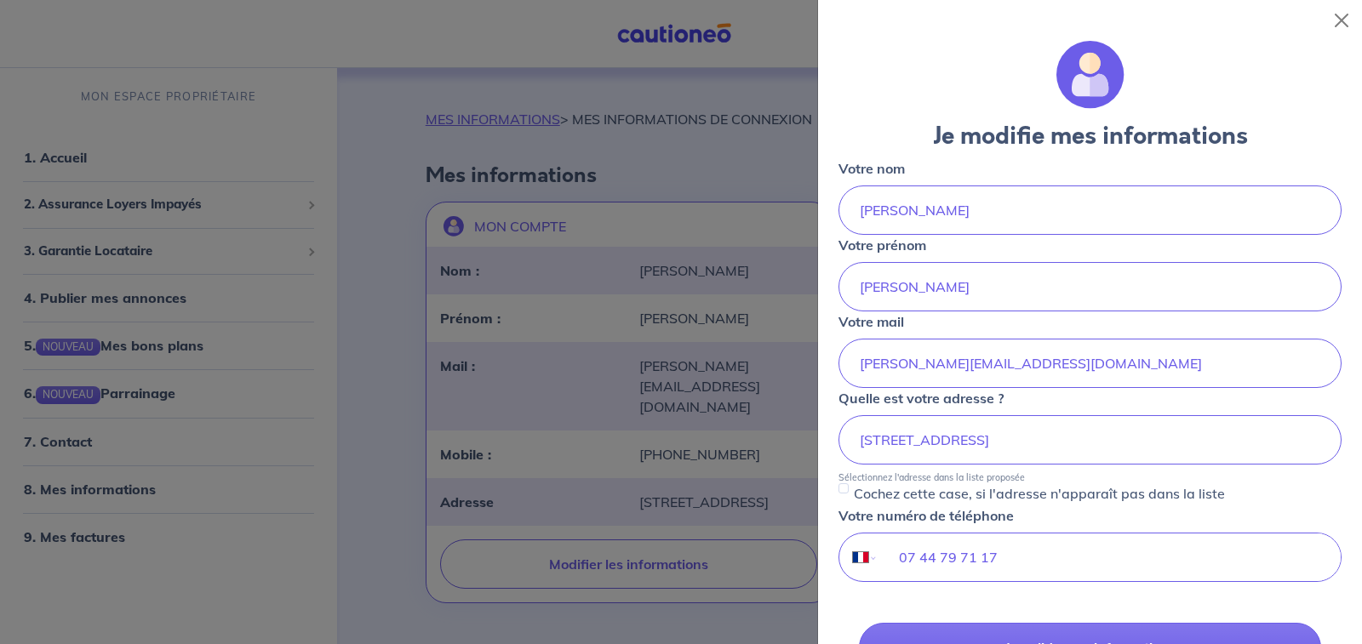
click at [568, 543] on div at bounding box center [681, 322] width 1362 height 644
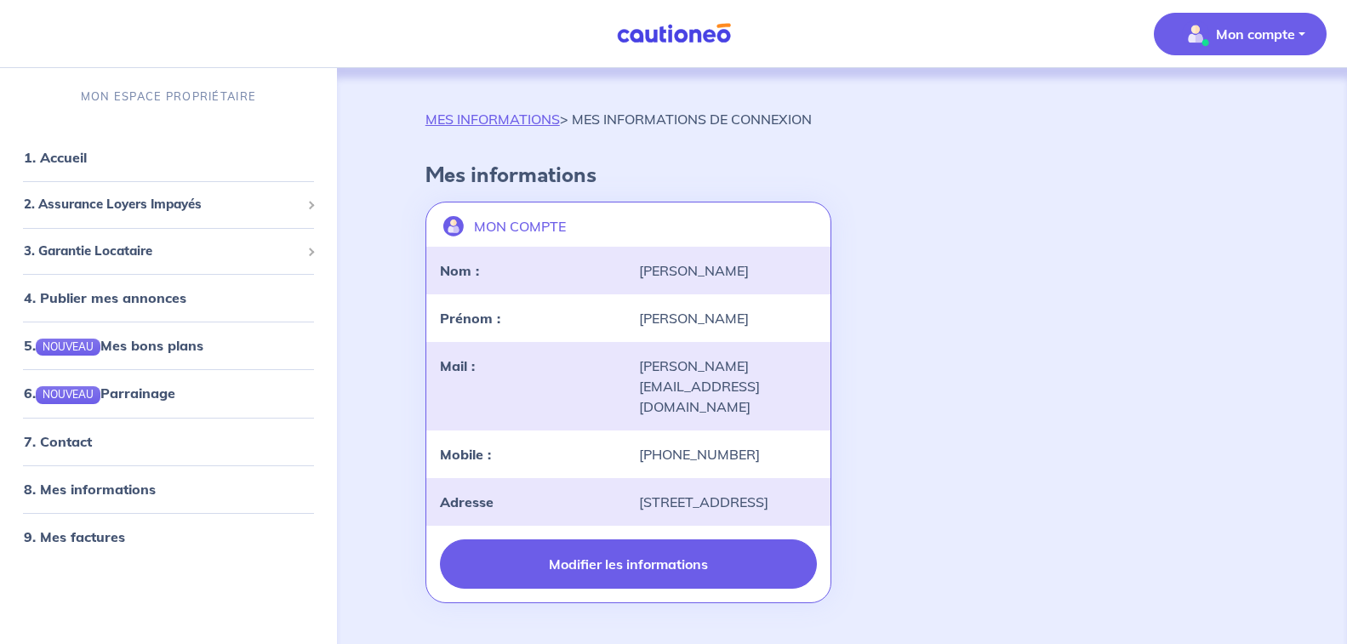
click at [534, 540] on button "Modifier les informations" at bounding box center [629, 564] width 378 height 49
select select "FR"
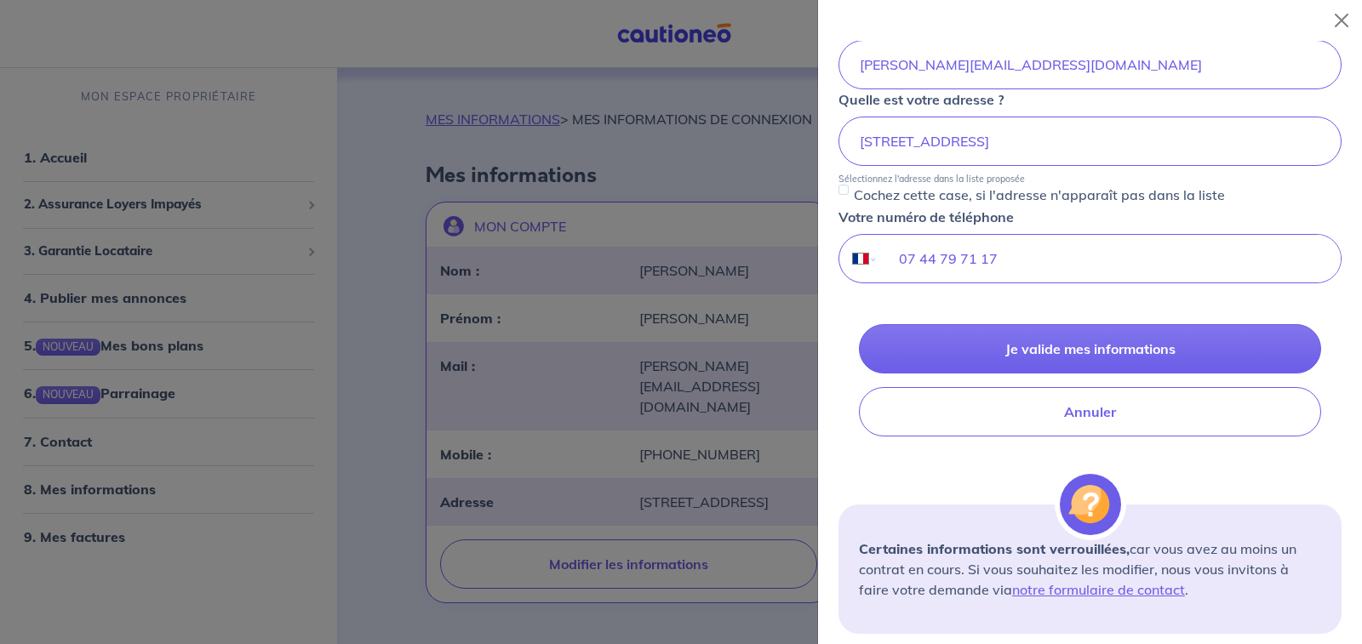
scroll to position [302, 0]
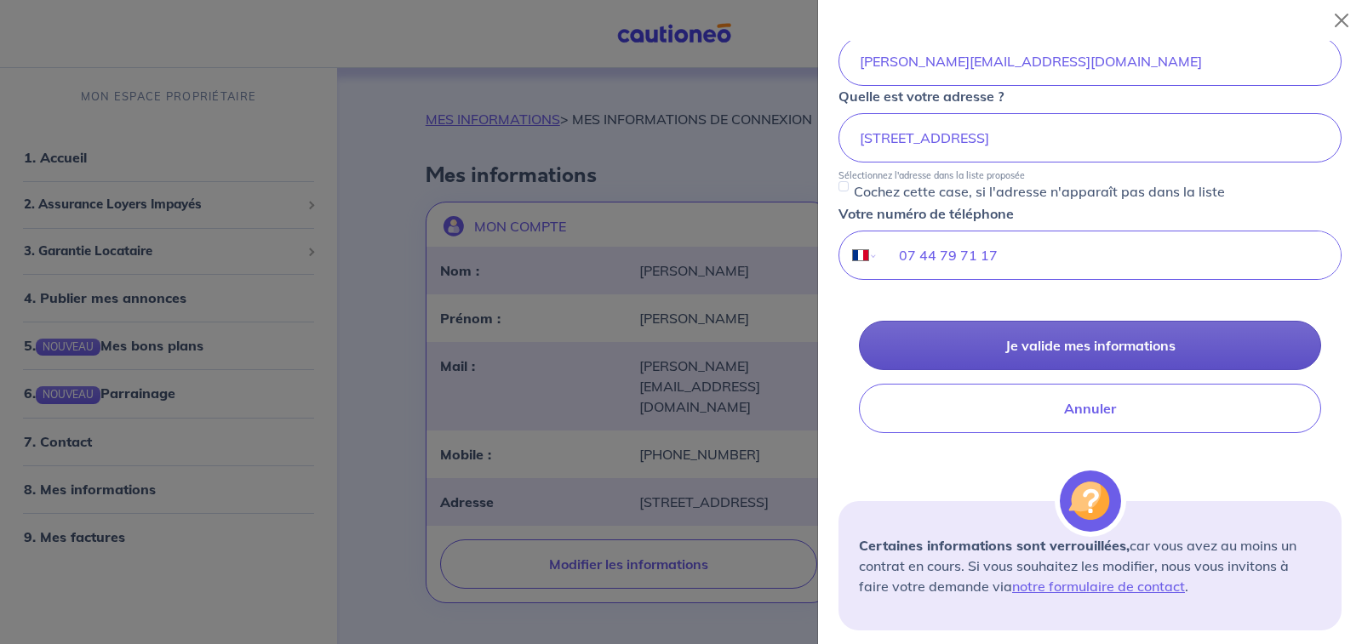
click at [1023, 335] on button "Je valide mes informations" at bounding box center [1090, 345] width 462 height 49
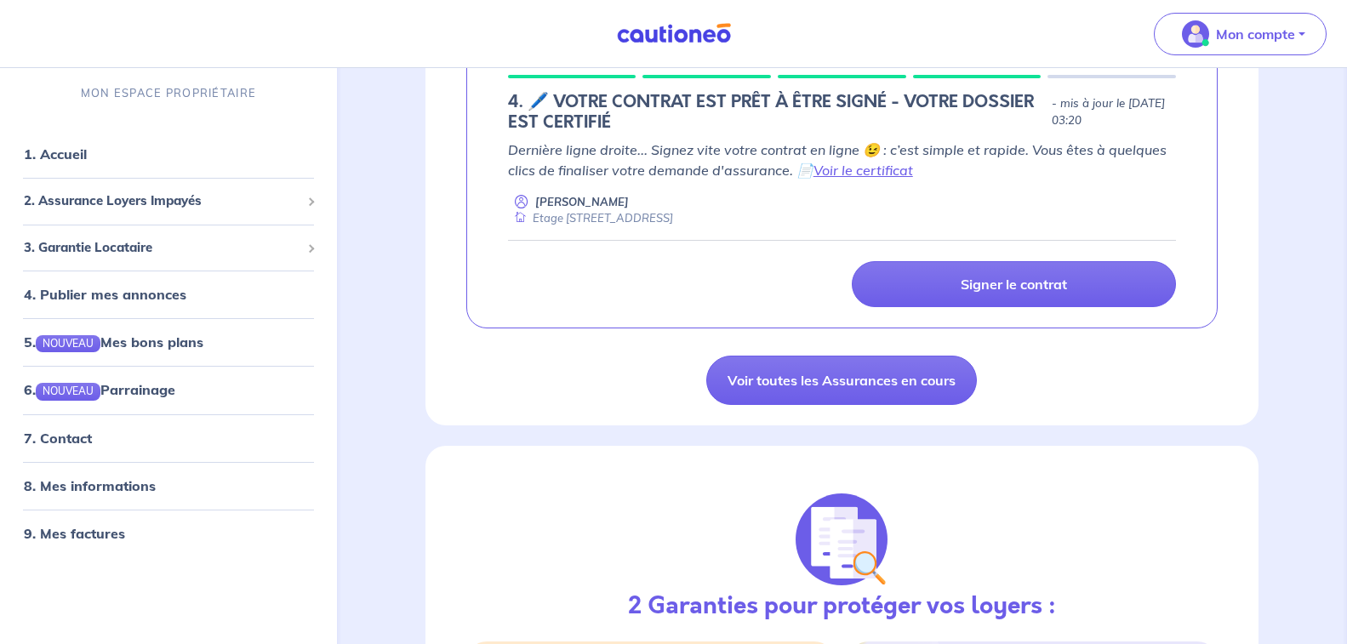
scroll to position [354, 0]
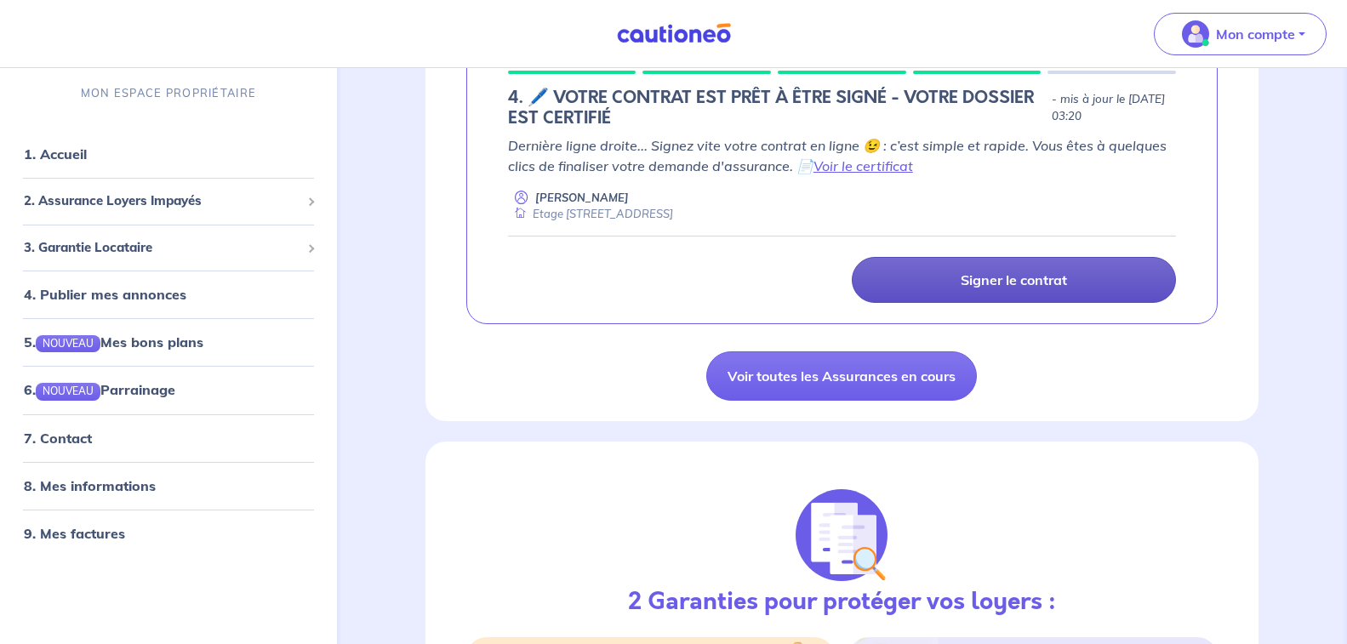
click at [1015, 277] on p "Signer le contrat" at bounding box center [1014, 279] width 106 height 17
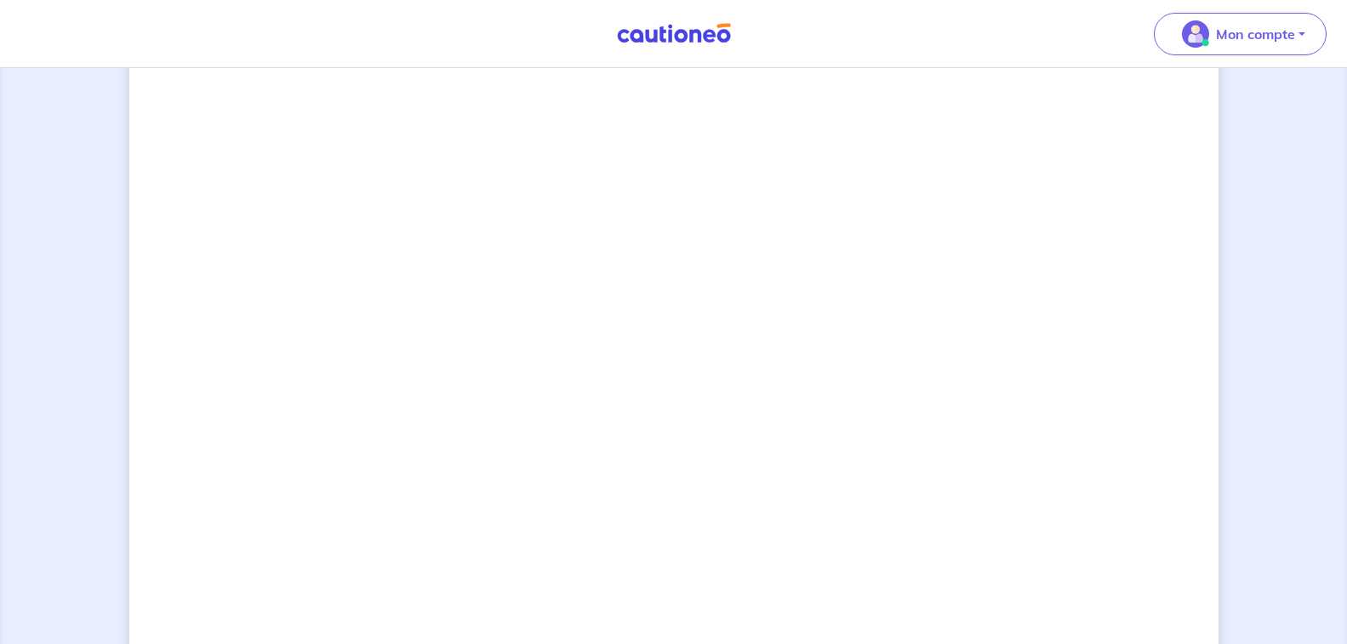
scroll to position [1130, 0]
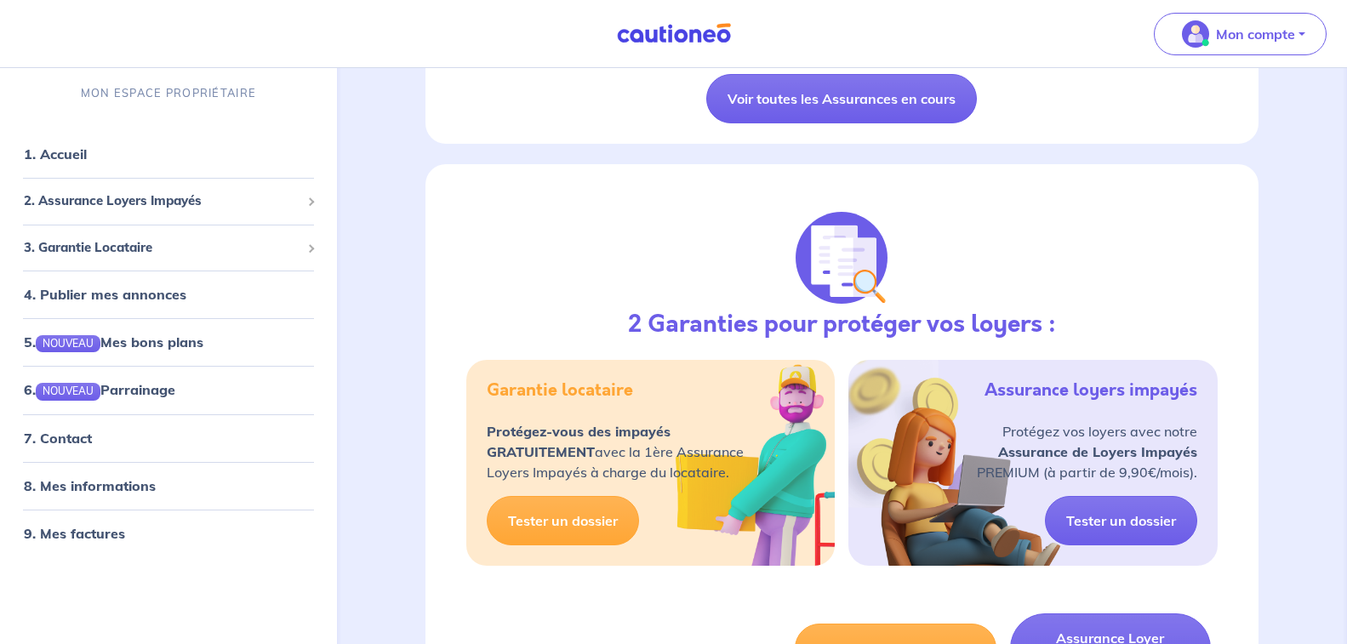
scroll to position [491, 0]
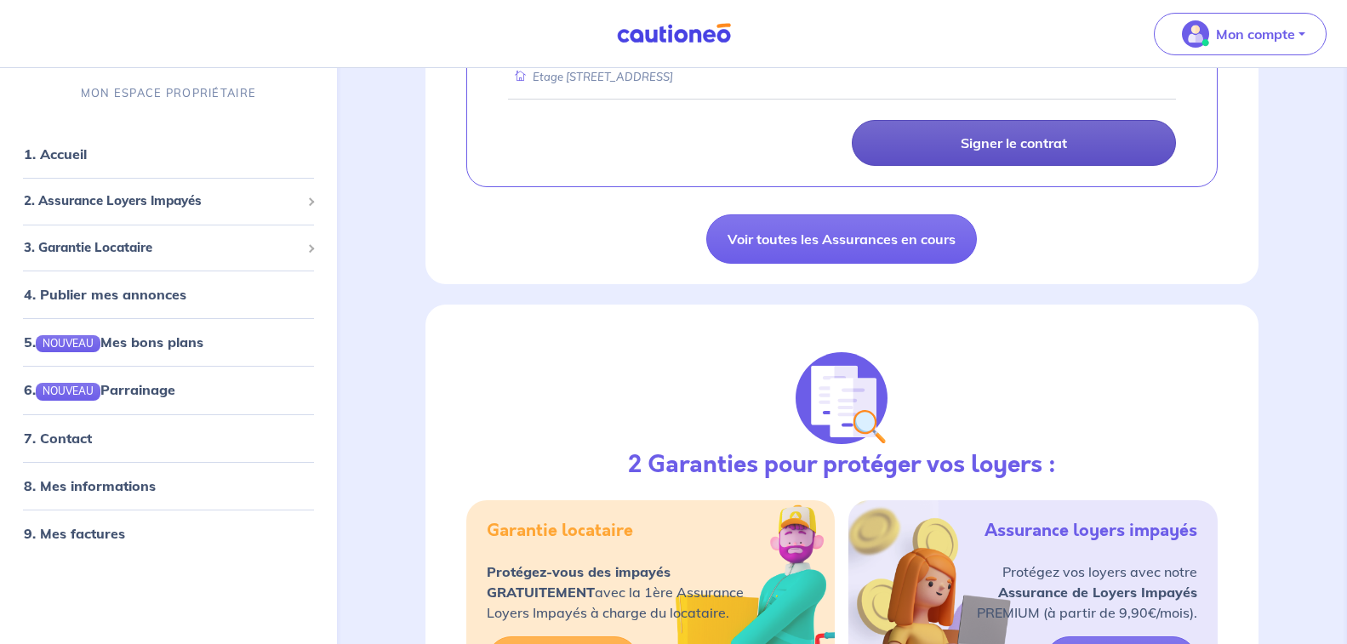
click at [1020, 133] on link "Signer le contrat" at bounding box center [1014, 143] width 324 height 46
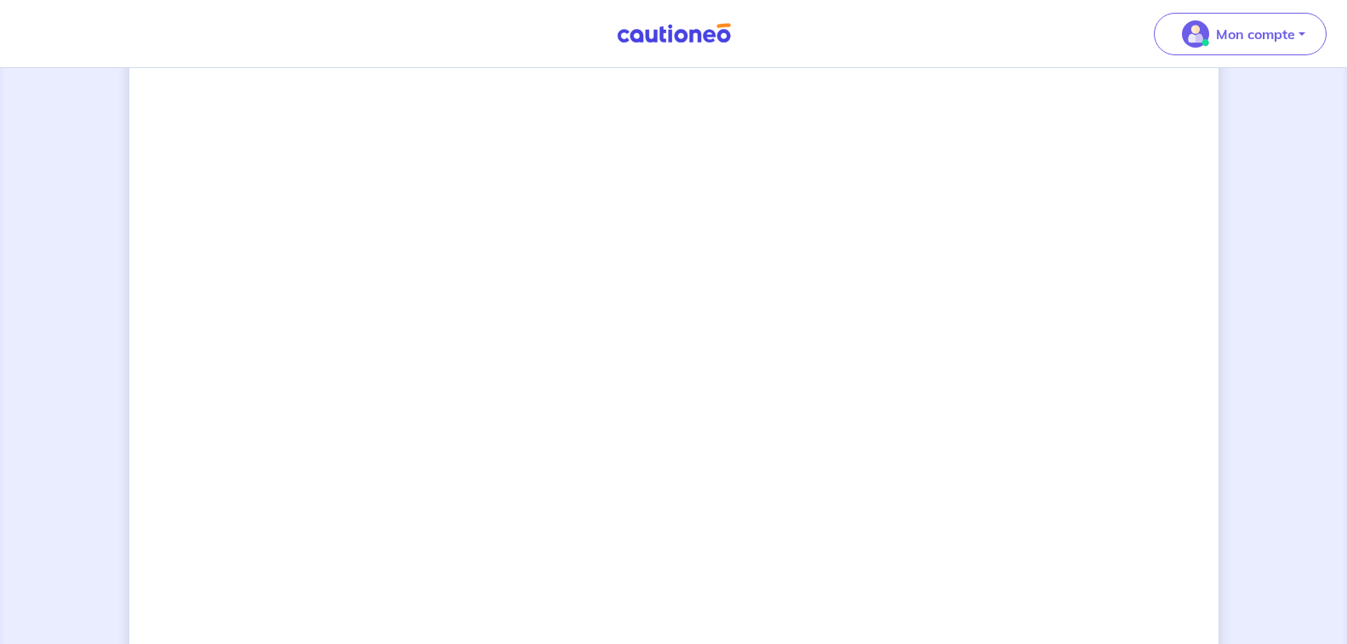
scroll to position [1354, 0]
